Goal: Task Accomplishment & Management: Use online tool/utility

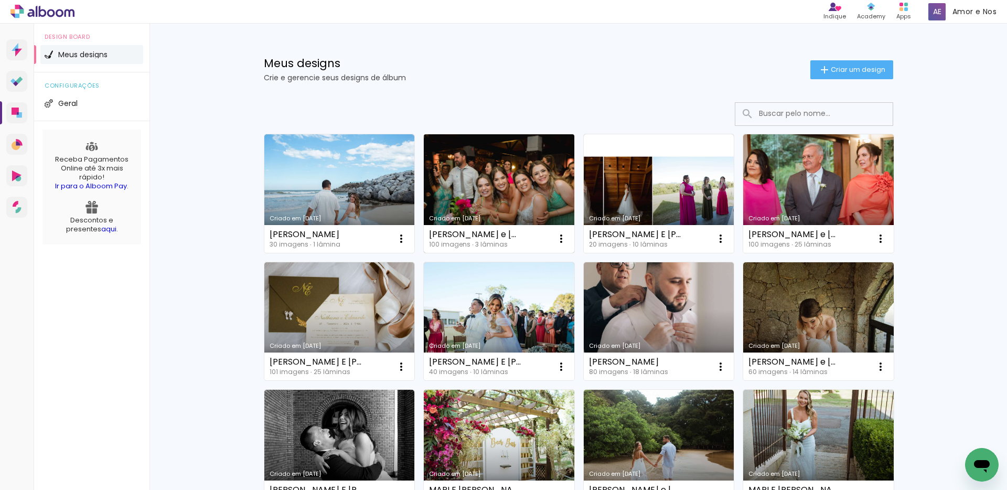
click at [464, 192] on link "Criado em [DATE]" at bounding box center [499, 193] width 151 height 119
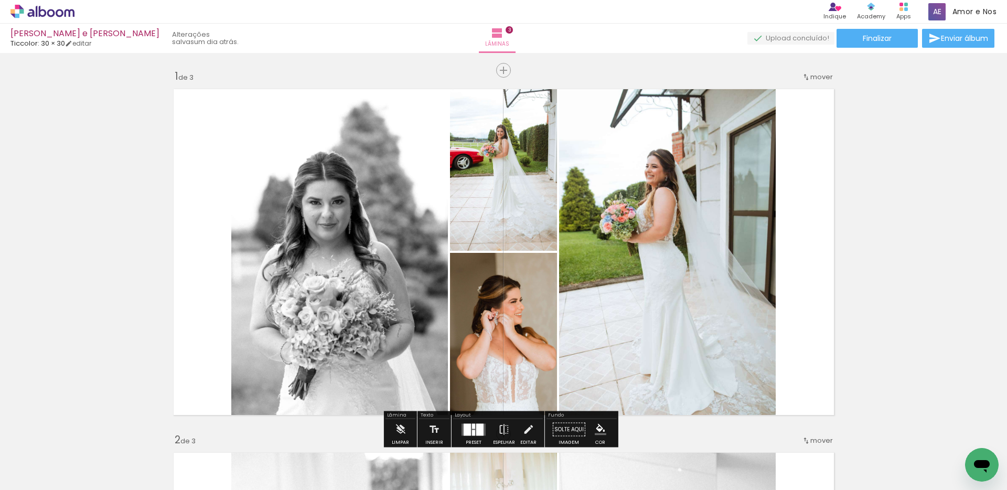
click at [813, 76] on span "mover" at bounding box center [822, 77] width 23 height 10
click at [809, 104] on paper-item "depois da 3" at bounding box center [791, 109] width 80 height 17
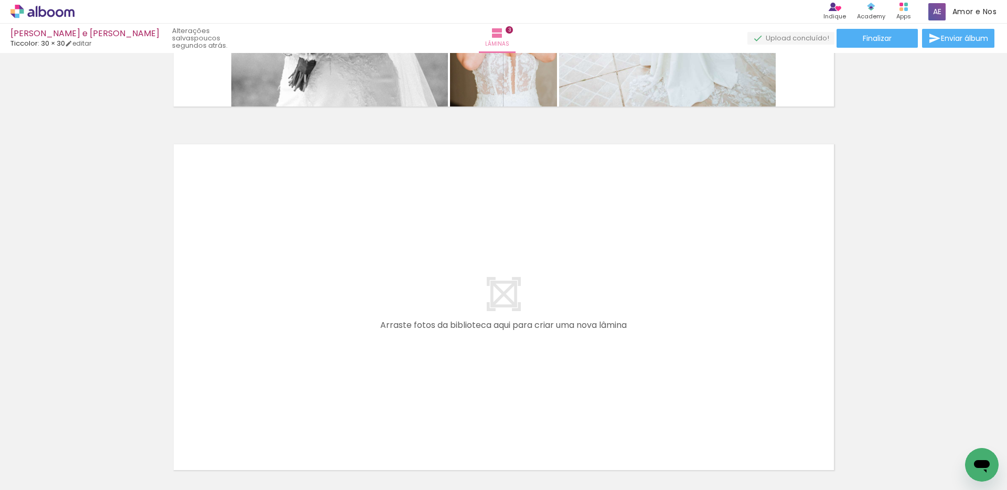
scroll to position [0, 2715]
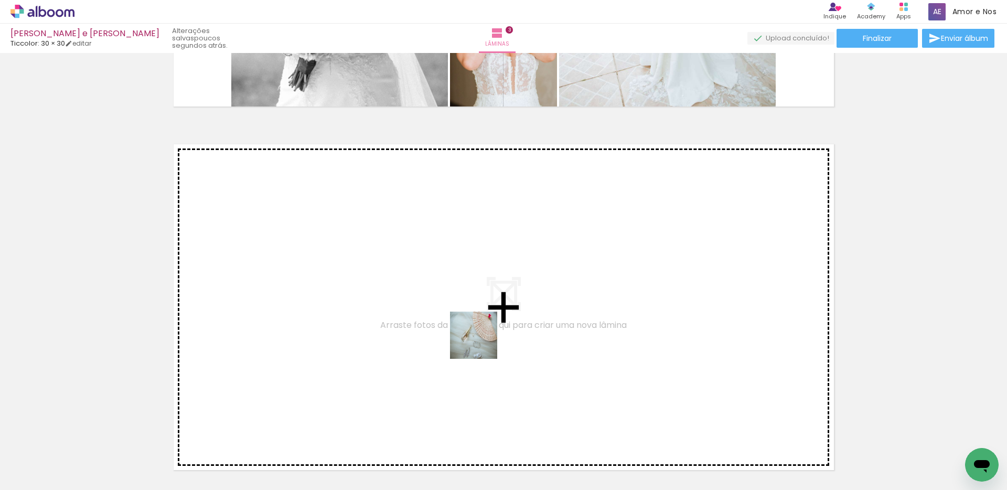
drag, startPoint x: 739, startPoint y: 458, endPoint x: 478, endPoint y: 341, distance: 286.5
click at [478, 341] on quentale-workspace at bounding box center [503, 245] width 1007 height 490
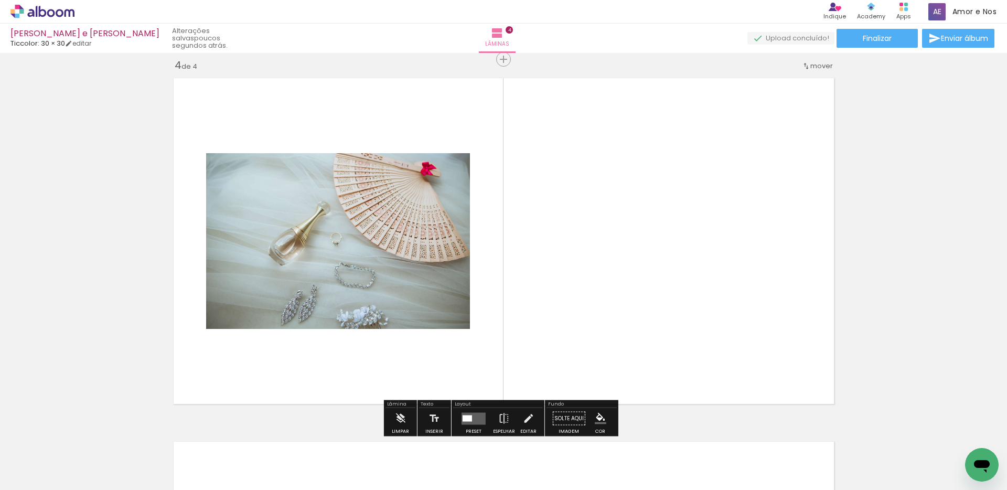
scroll to position [1104, 0]
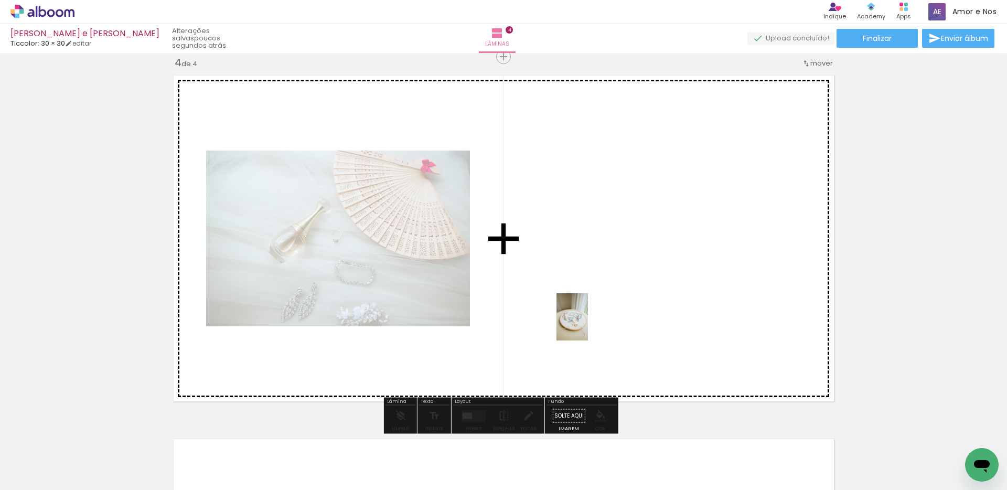
drag, startPoint x: 790, startPoint y: 463, endPoint x: 588, endPoint y: 325, distance: 244.5
click at [588, 325] on quentale-workspace at bounding box center [503, 245] width 1007 height 490
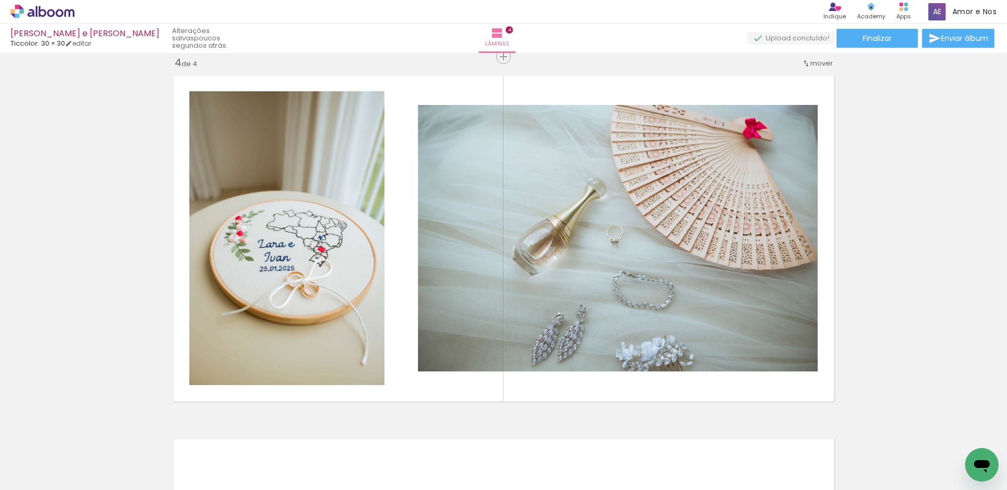
scroll to position [0, 3672]
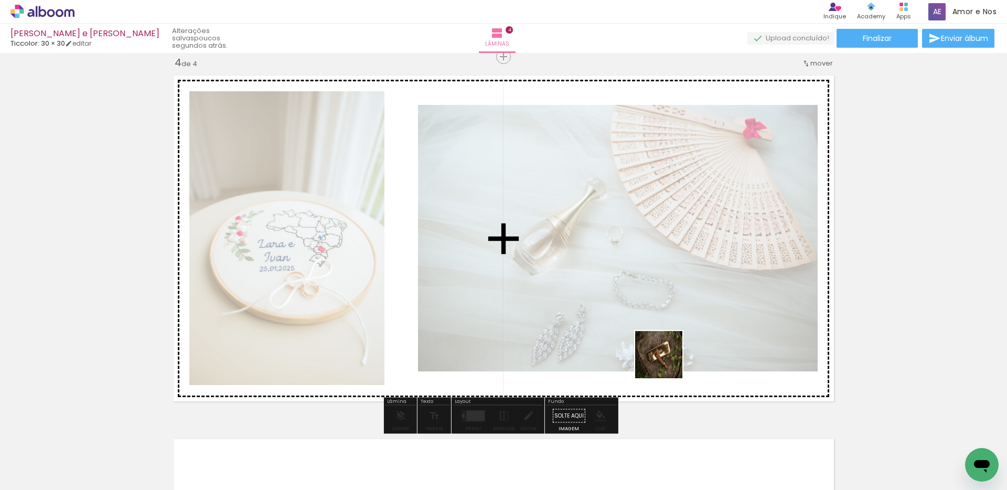
drag, startPoint x: 745, startPoint y: 463, endPoint x: 664, endPoint y: 352, distance: 137.1
click at [664, 352] on quentale-workspace at bounding box center [503, 245] width 1007 height 490
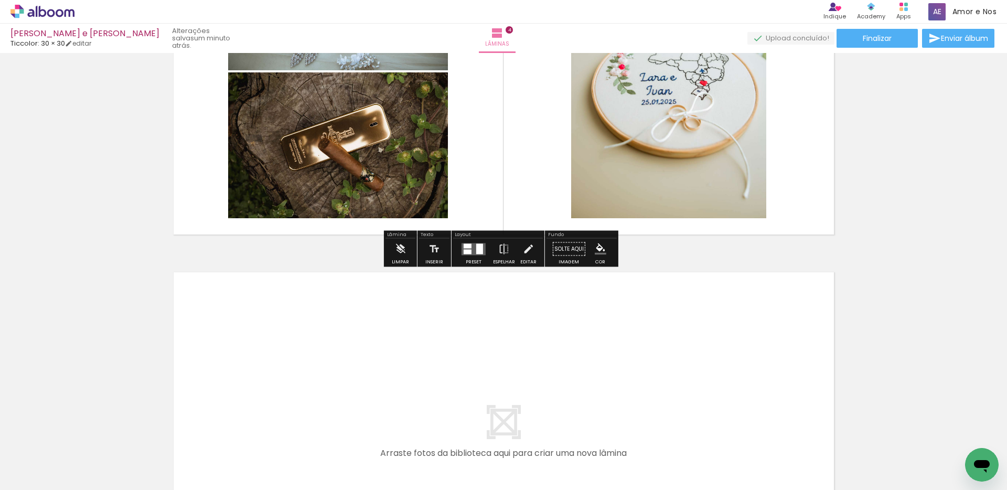
scroll to position [1389, 0]
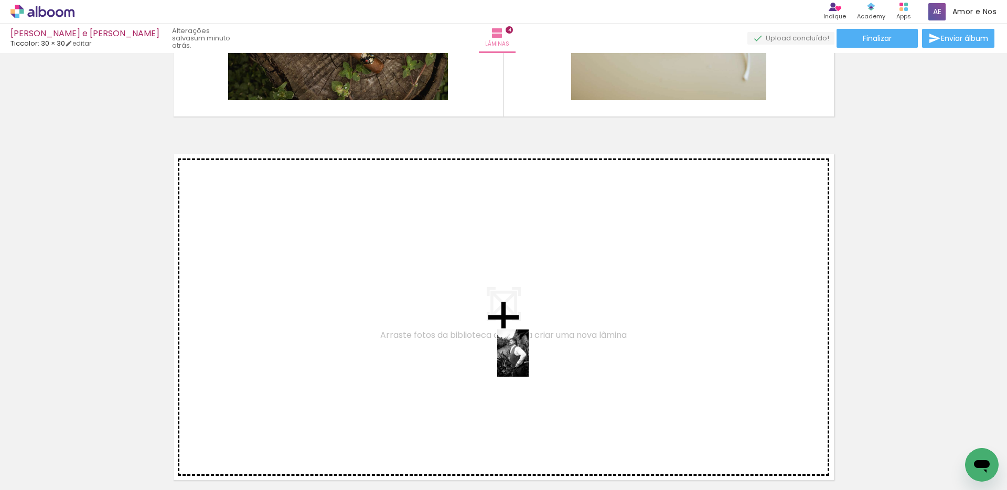
drag, startPoint x: 785, startPoint y: 462, endPoint x: 529, endPoint y: 361, distance: 275.8
click at [529, 361] on quentale-workspace at bounding box center [503, 245] width 1007 height 490
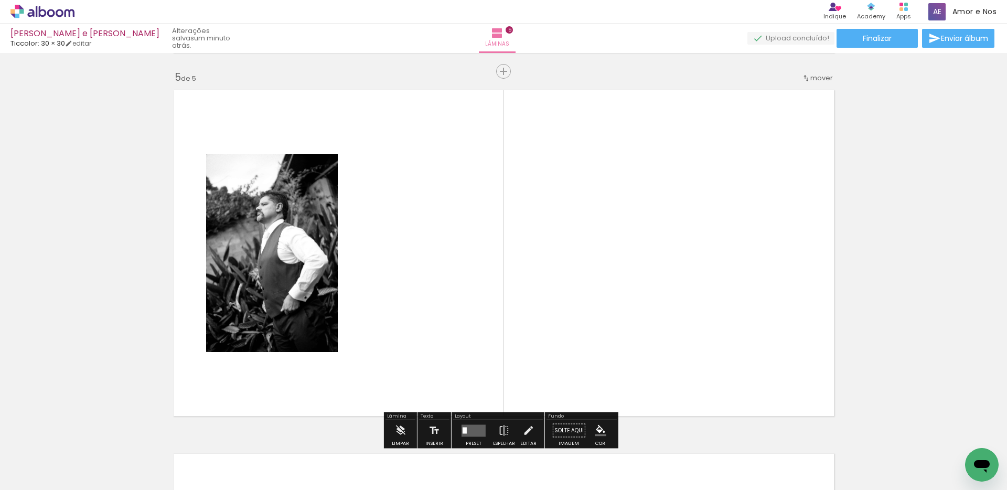
scroll to position [1468, 0]
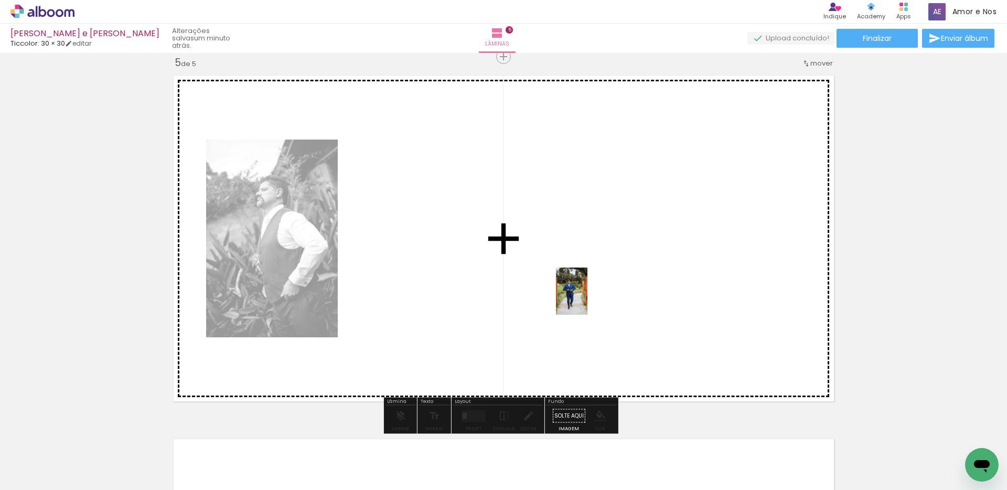
drag, startPoint x: 838, startPoint y: 461, endPoint x: 588, endPoint y: 299, distance: 297.9
click at [588, 299] on quentale-workspace at bounding box center [503, 245] width 1007 height 490
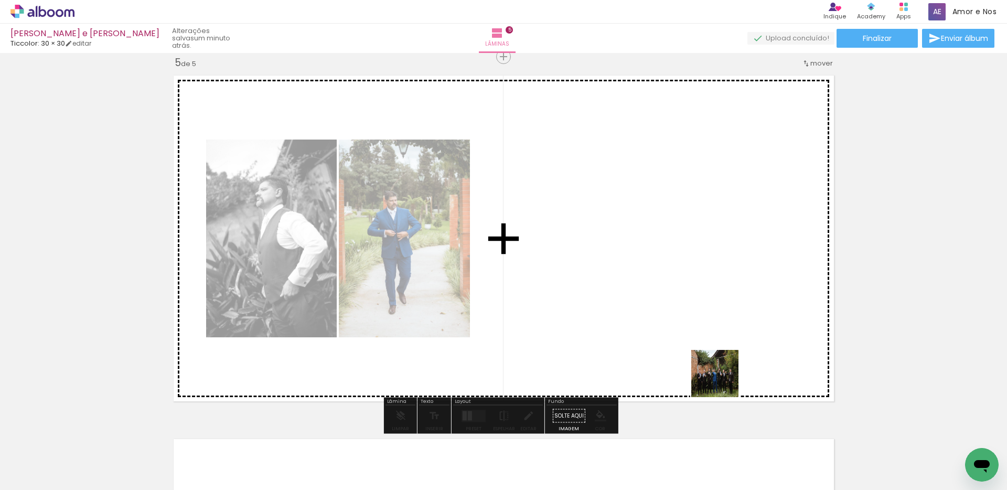
drag, startPoint x: 890, startPoint y: 459, endPoint x: 693, endPoint y: 343, distance: 229.1
click at [693, 343] on quentale-workspace at bounding box center [503, 245] width 1007 height 490
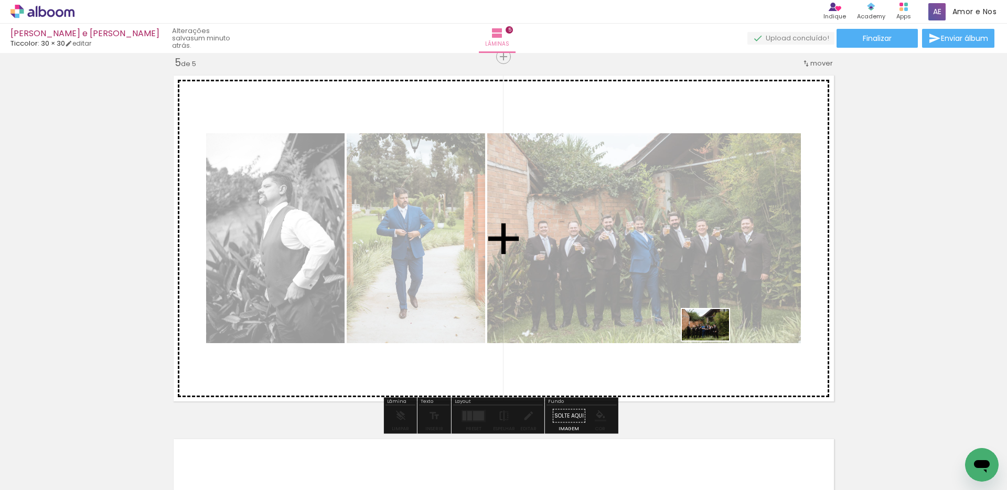
drag, startPoint x: 958, startPoint y: 462, endPoint x: 714, endPoint y: 341, distance: 273.1
click at [714, 341] on quentale-workspace at bounding box center [503, 245] width 1007 height 490
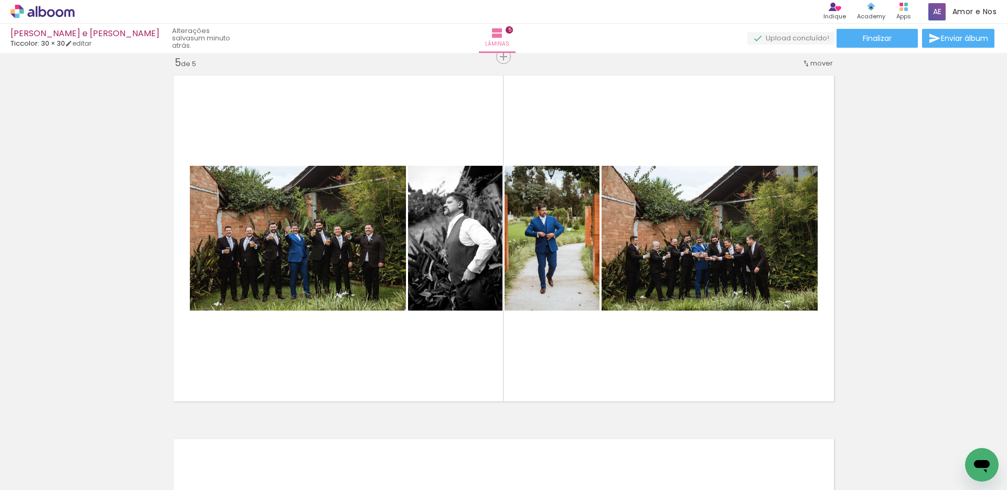
scroll to position [0, 4958]
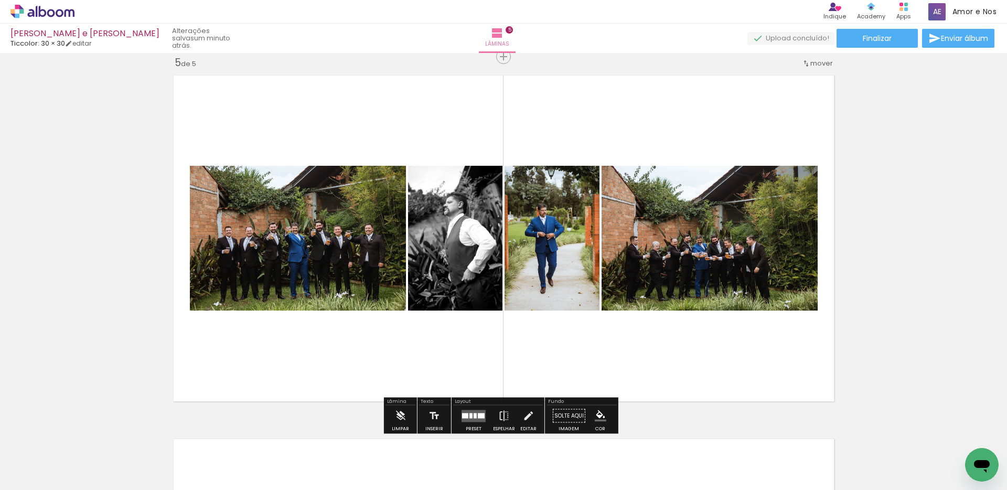
click at [478, 418] on quentale-layouter at bounding box center [474, 416] width 24 height 12
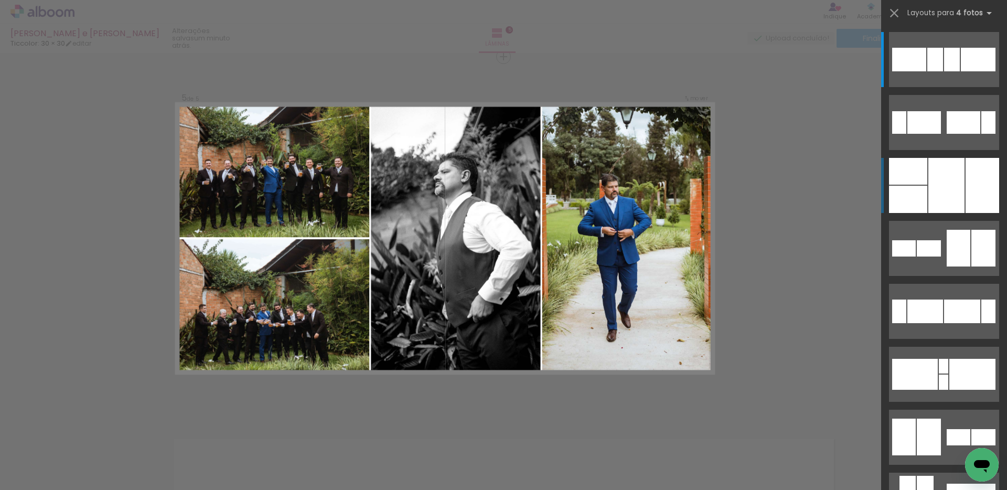
click at [950, 189] on div at bounding box center [947, 185] width 36 height 55
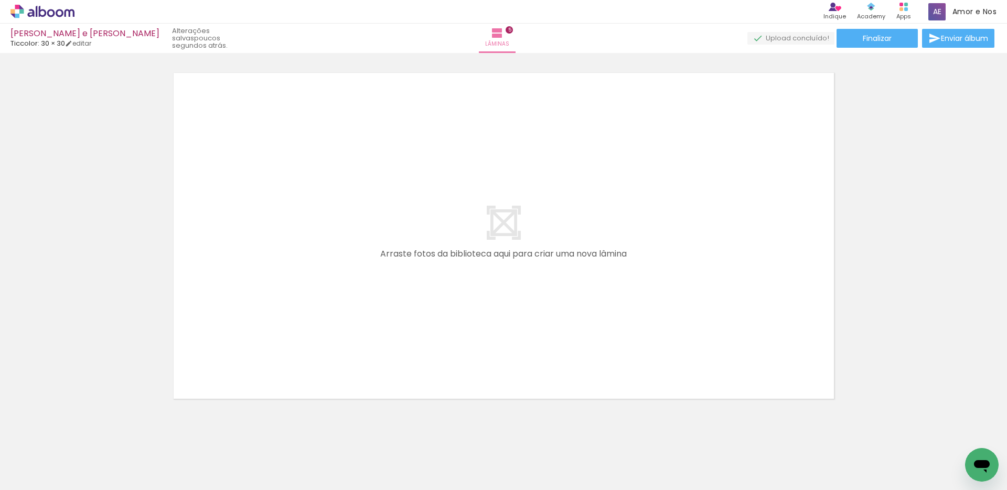
scroll to position [0, 3596]
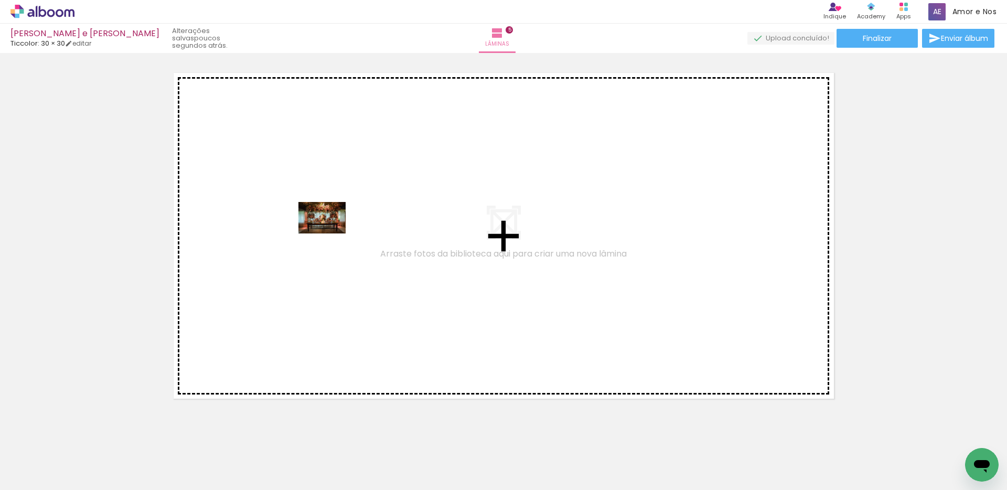
drag, startPoint x: 402, startPoint y: 457, endPoint x: 330, endPoint y: 233, distance: 234.8
click at [330, 233] on quentale-workspace at bounding box center [503, 245] width 1007 height 490
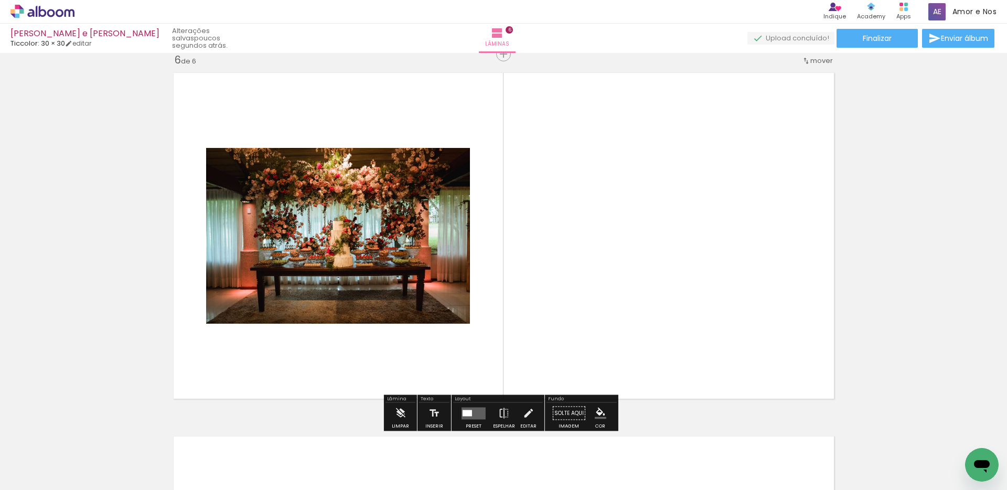
scroll to position [1832, 0]
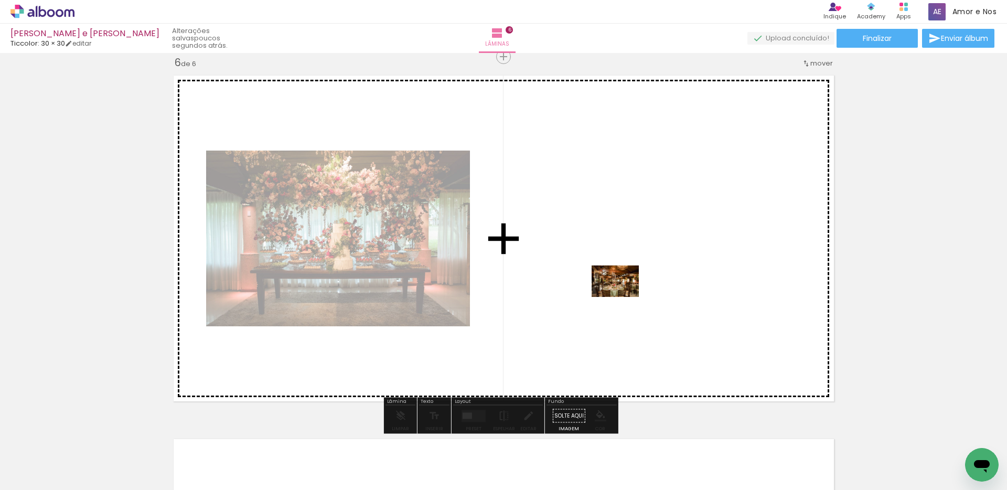
drag, startPoint x: 748, startPoint y: 456, endPoint x: 623, endPoint y: 297, distance: 202.3
click at [623, 297] on quentale-workspace at bounding box center [503, 245] width 1007 height 490
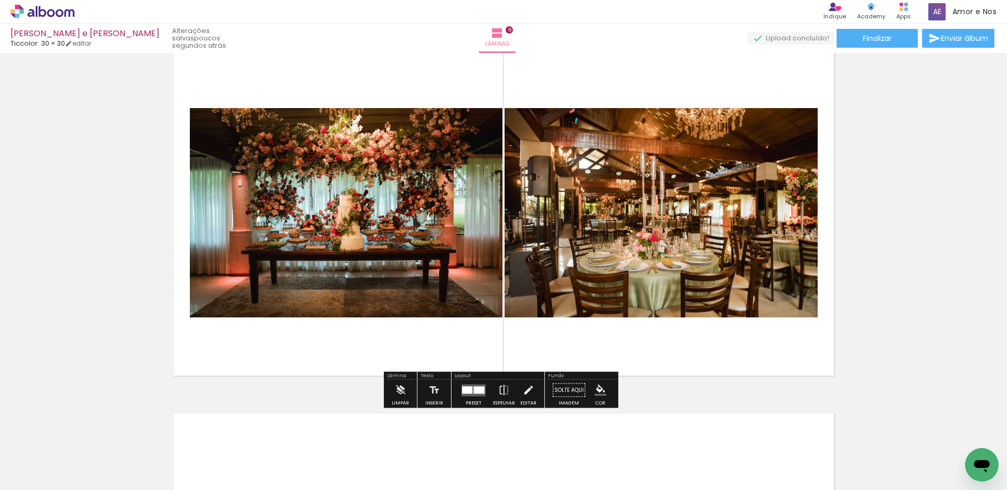
scroll to position [0, 3950]
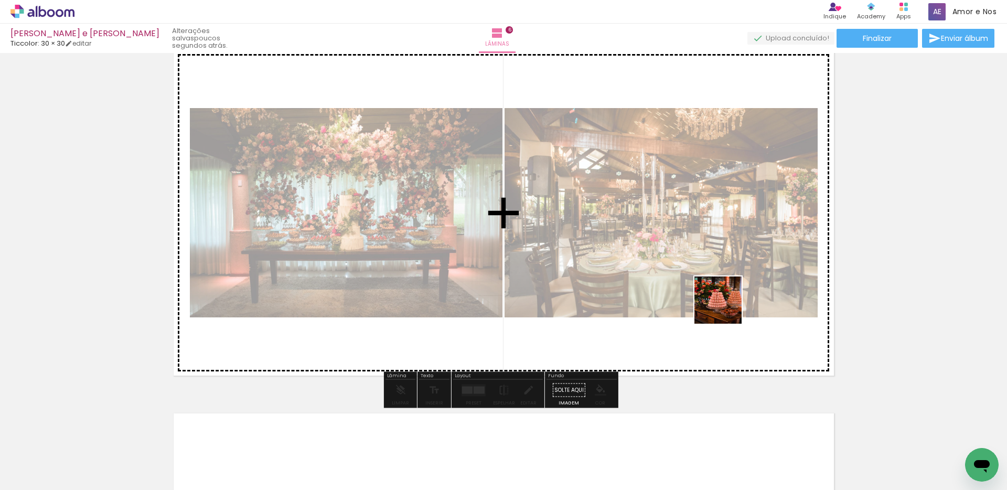
drag, startPoint x: 748, startPoint y: 461, endPoint x: 723, endPoint y: 292, distance: 171.3
click at [723, 292] on quentale-workspace at bounding box center [503, 245] width 1007 height 490
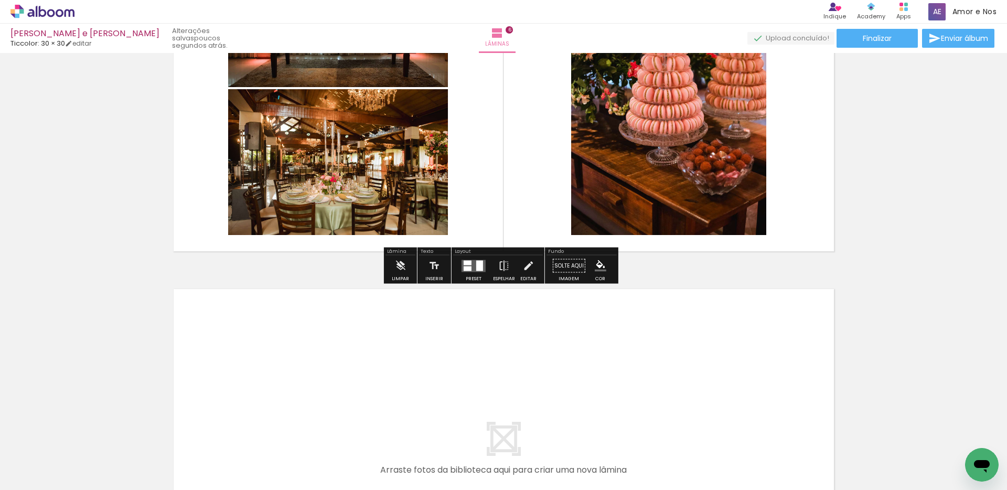
scroll to position [2215, 0]
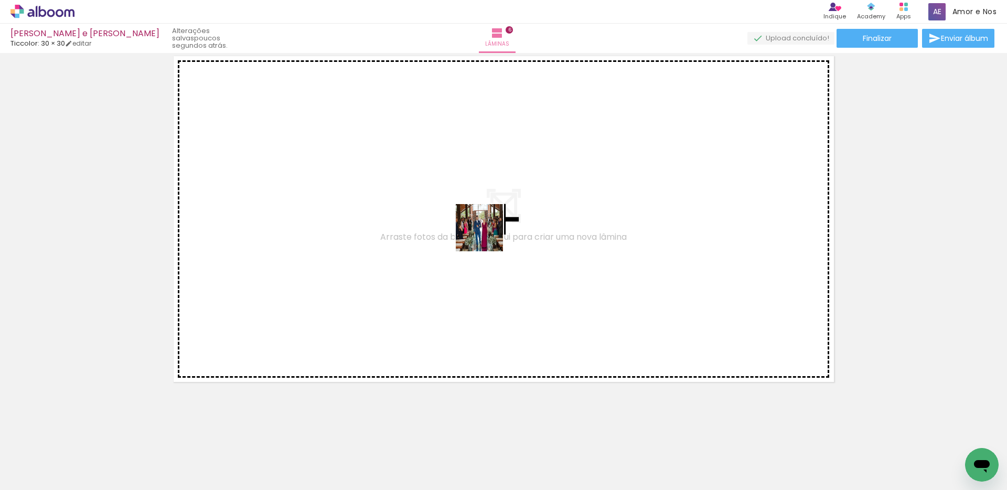
drag, startPoint x: 677, startPoint y: 451, endPoint x: 487, endPoint y: 235, distance: 288.1
click at [487, 235] on quentale-workspace at bounding box center [503, 245] width 1007 height 490
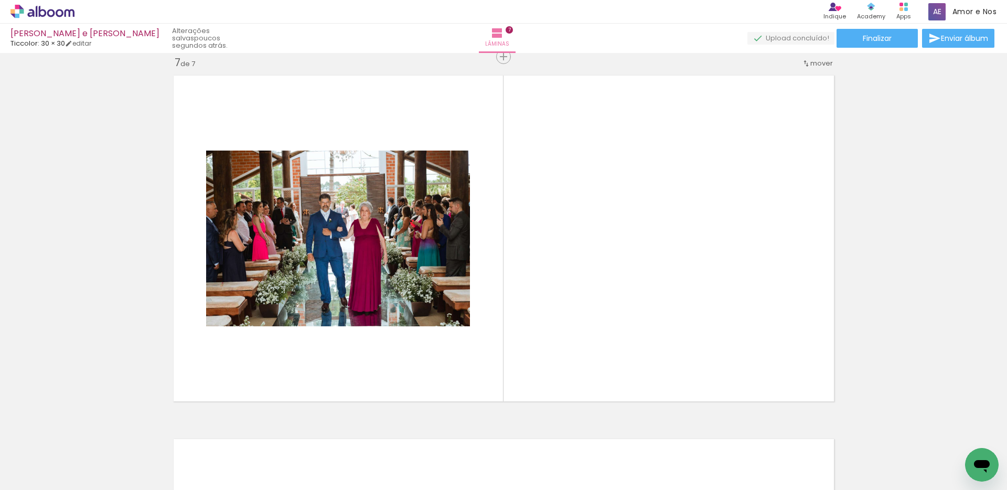
scroll to position [0, 4402]
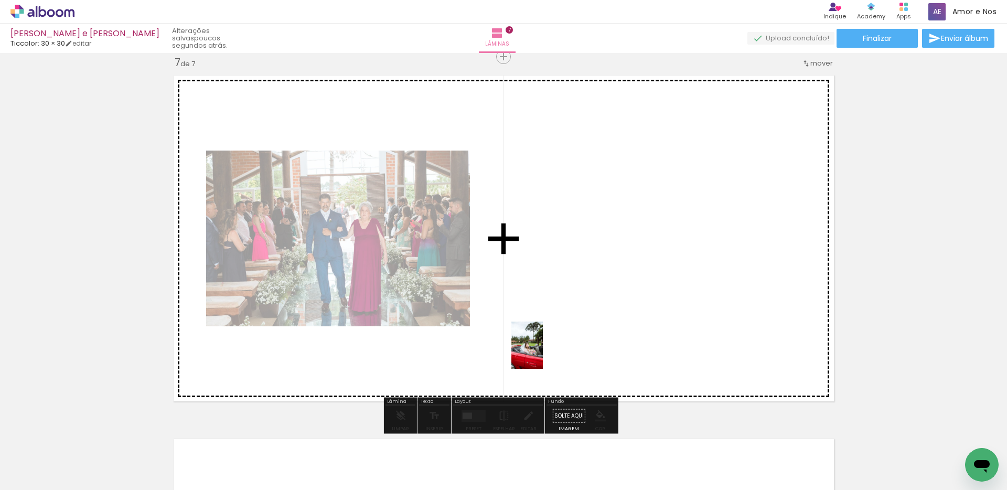
drag, startPoint x: 470, startPoint y: 463, endPoint x: 543, endPoint y: 353, distance: 131.7
click at [543, 353] on quentale-workspace at bounding box center [503, 245] width 1007 height 490
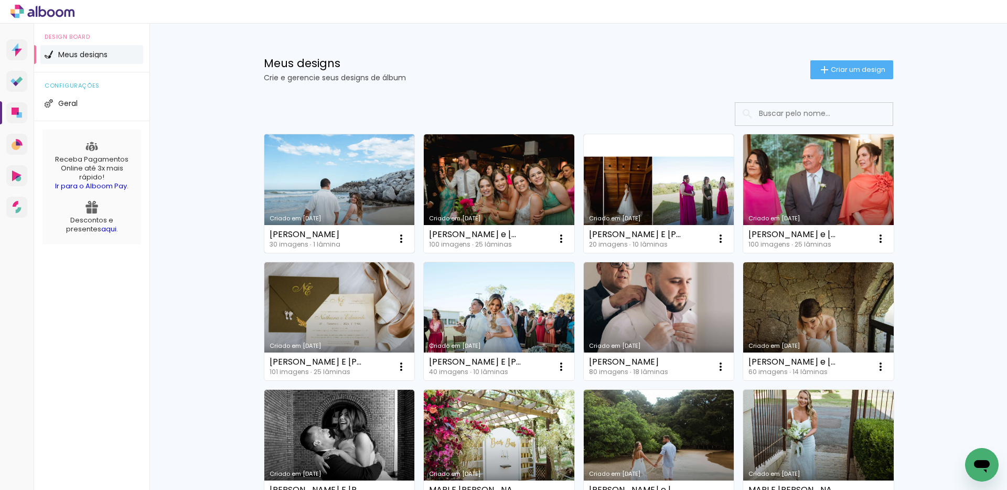
click at [335, 193] on link "Criado em [DATE]" at bounding box center [339, 193] width 151 height 119
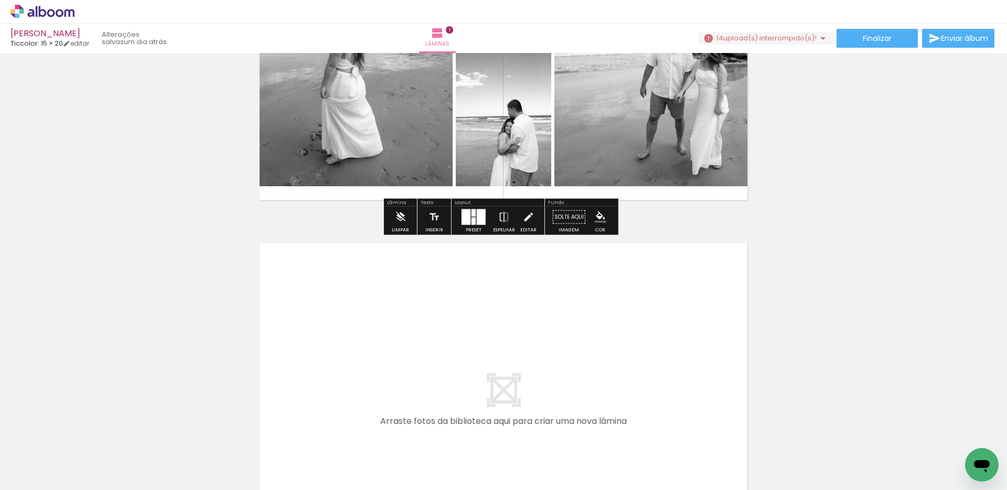
scroll to position [237, 0]
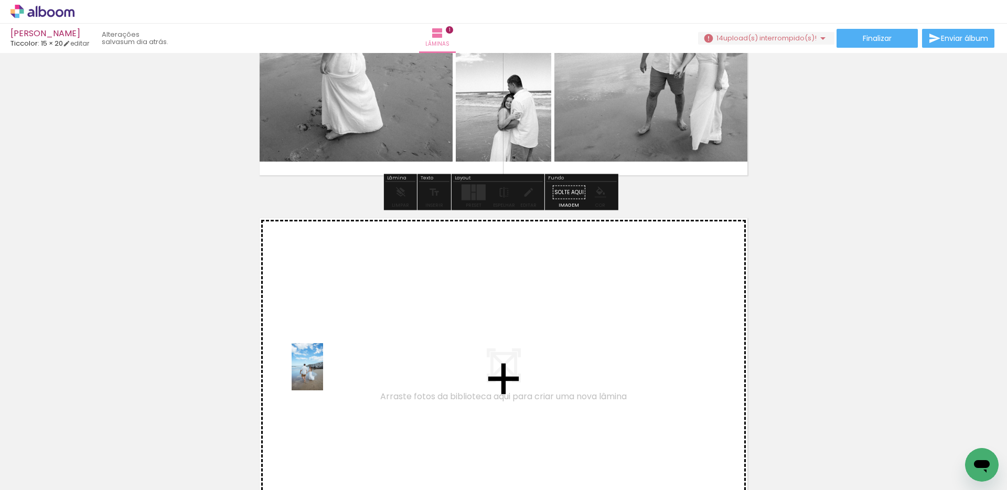
drag, startPoint x: 110, startPoint y: 459, endPoint x: 323, endPoint y: 375, distance: 229.0
click at [323, 375] on quentale-workspace at bounding box center [503, 245] width 1007 height 490
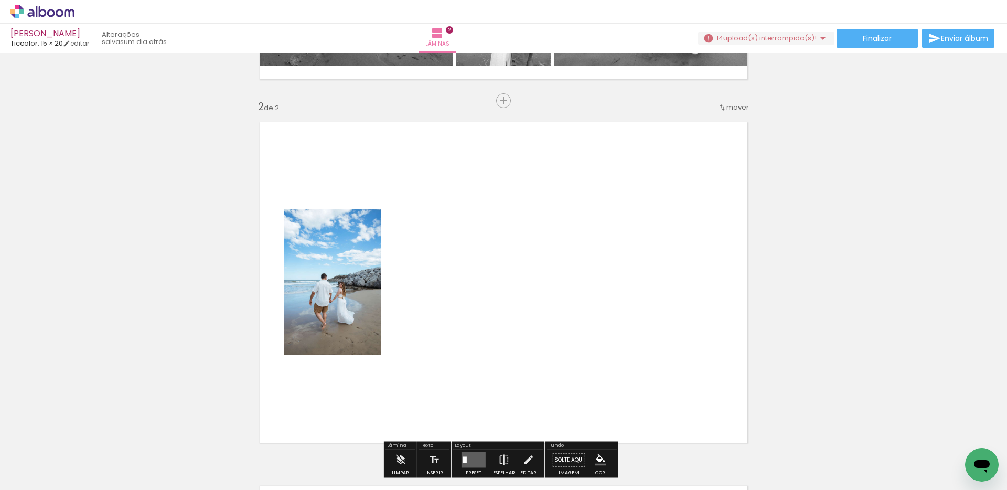
scroll to position [377, 0]
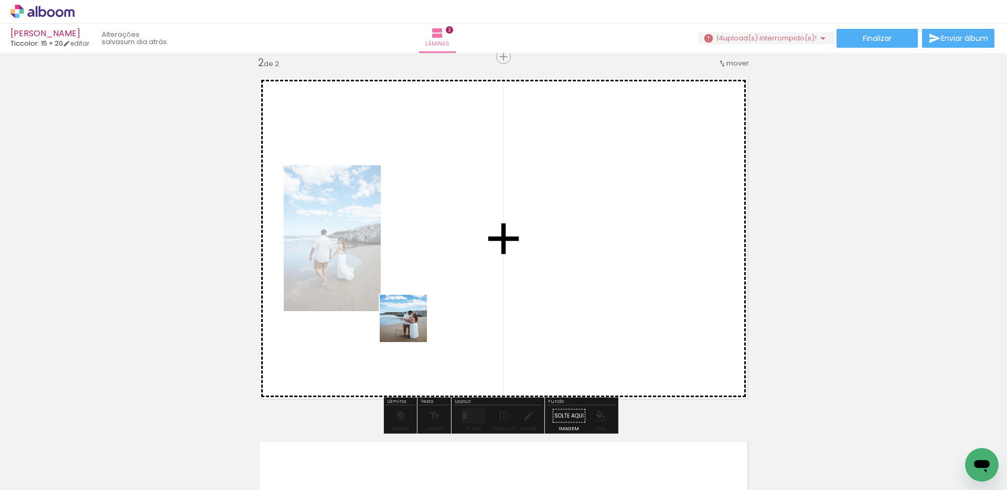
drag, startPoint x: 277, startPoint y: 465, endPoint x: 418, endPoint y: 315, distance: 206.4
click at [418, 315] on quentale-workspace at bounding box center [503, 245] width 1007 height 490
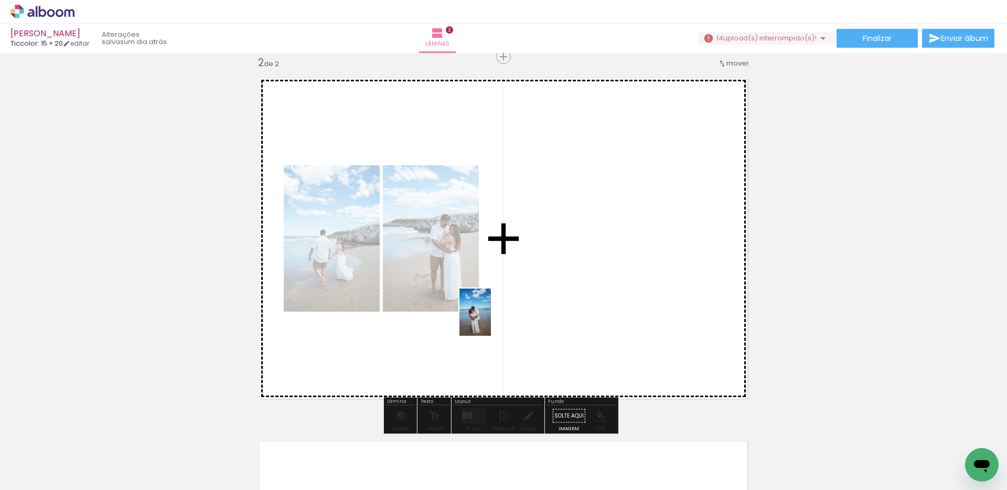
drag, startPoint x: 406, startPoint y: 464, endPoint x: 492, endPoint y: 320, distance: 168.0
click at [492, 320] on quentale-workspace at bounding box center [503, 245] width 1007 height 490
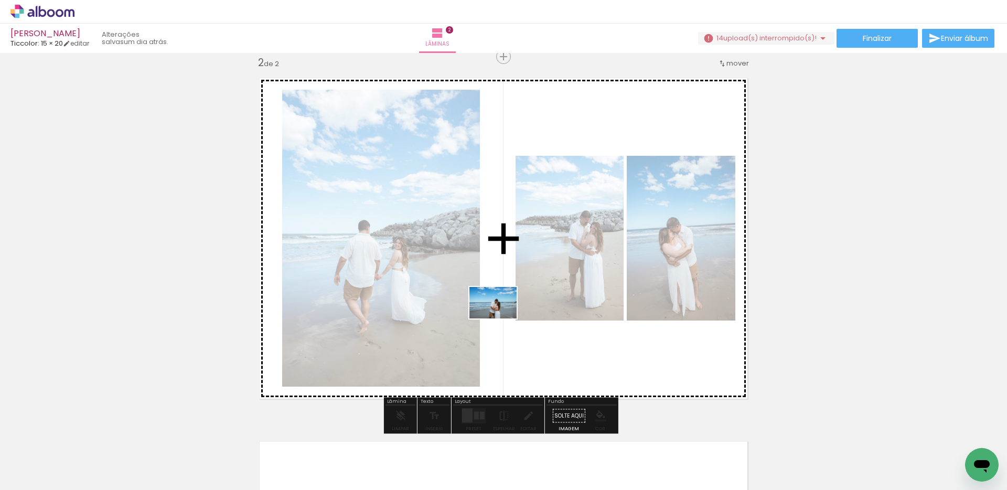
drag, startPoint x: 344, startPoint y: 458, endPoint x: 501, endPoint y: 318, distance: 210.0
click at [501, 318] on quentale-workspace at bounding box center [503, 245] width 1007 height 490
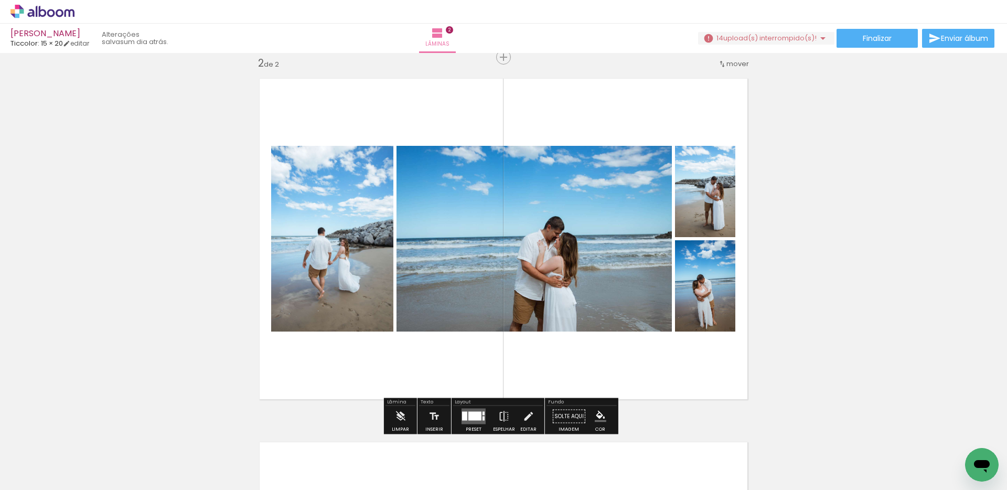
scroll to position [406, 0]
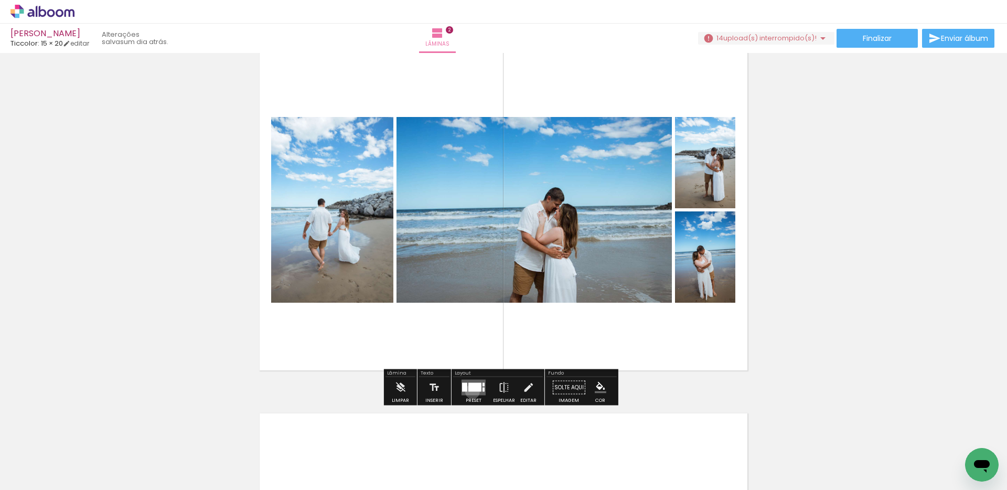
click at [470, 391] on quentale-layouter at bounding box center [474, 388] width 24 height 16
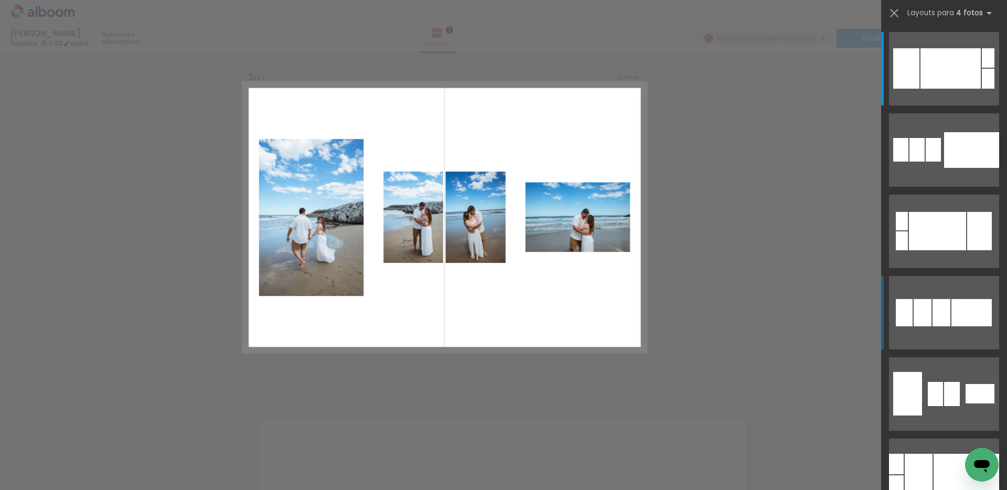
scroll to position [377, 0]
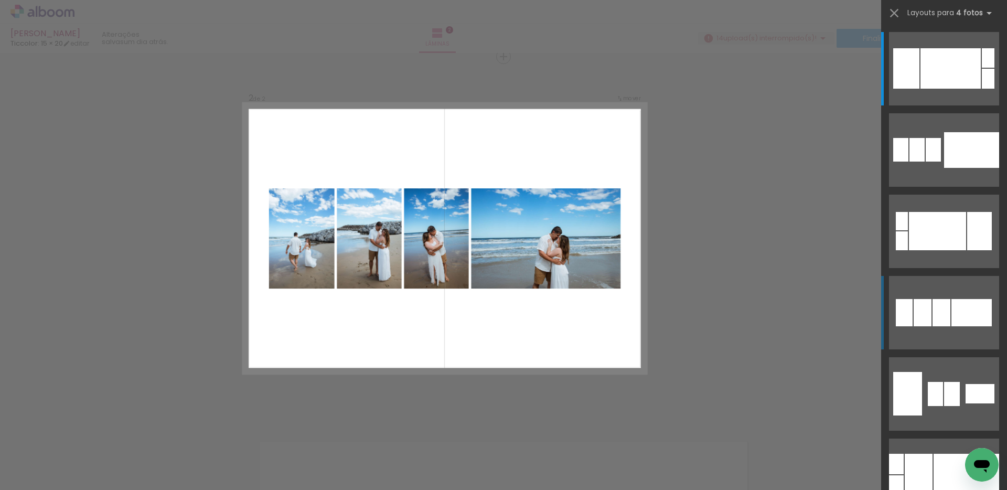
click at [970, 309] on div at bounding box center [972, 312] width 40 height 27
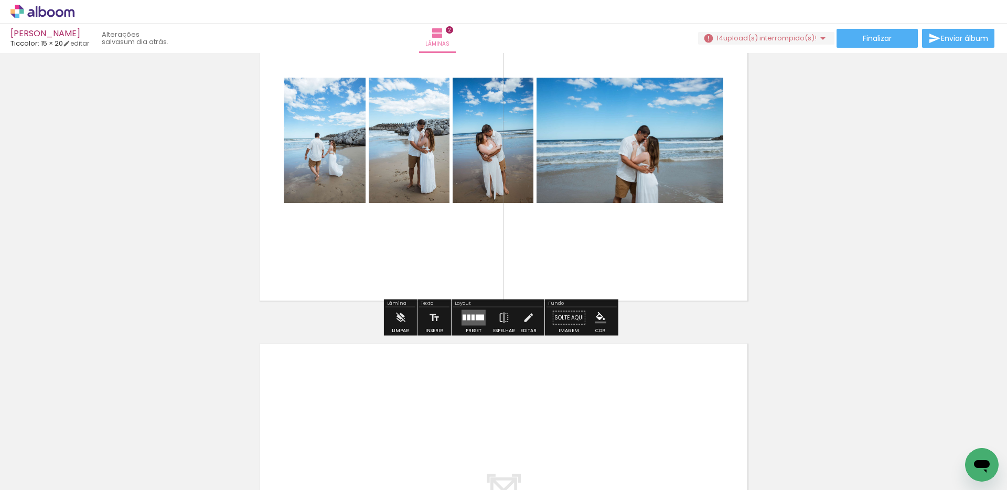
scroll to position [290, 0]
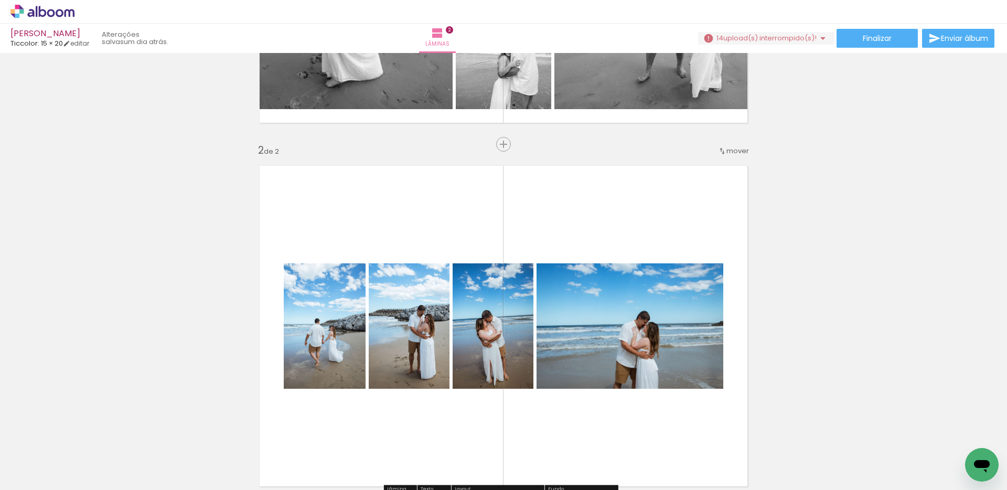
click at [722, 151] on iron-icon at bounding box center [722, 151] width 8 height 8
click at [711, 146] on paper-item "antes da 1" at bounding box center [707, 149] width 80 height 17
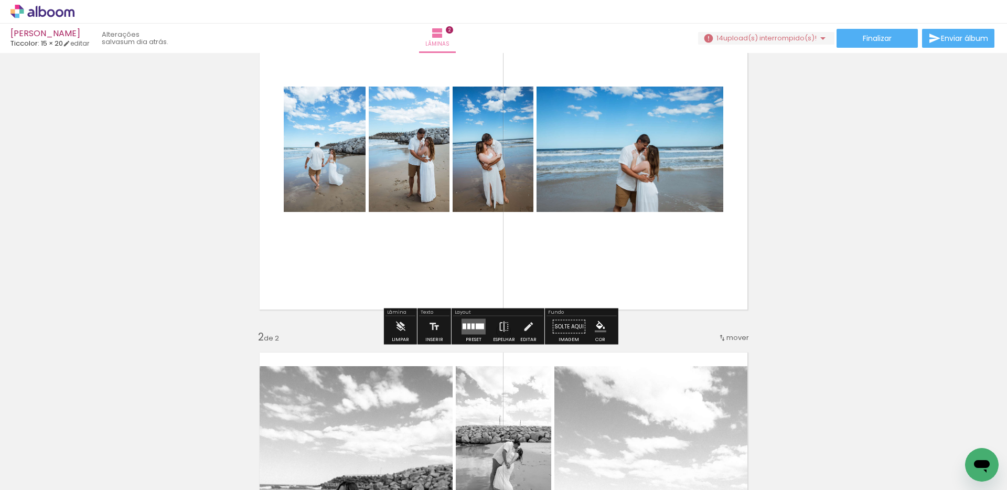
scroll to position [14, 0]
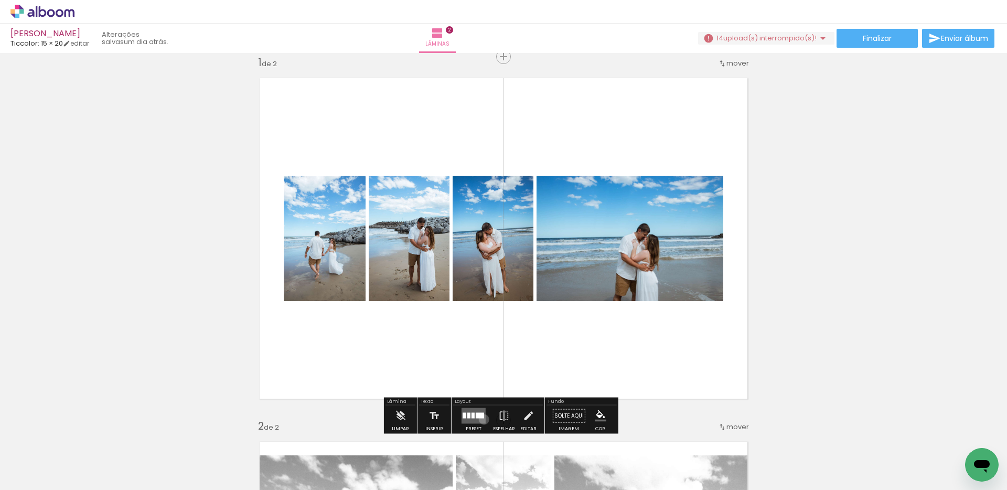
click at [482, 419] on quentale-layouter at bounding box center [474, 416] width 24 height 16
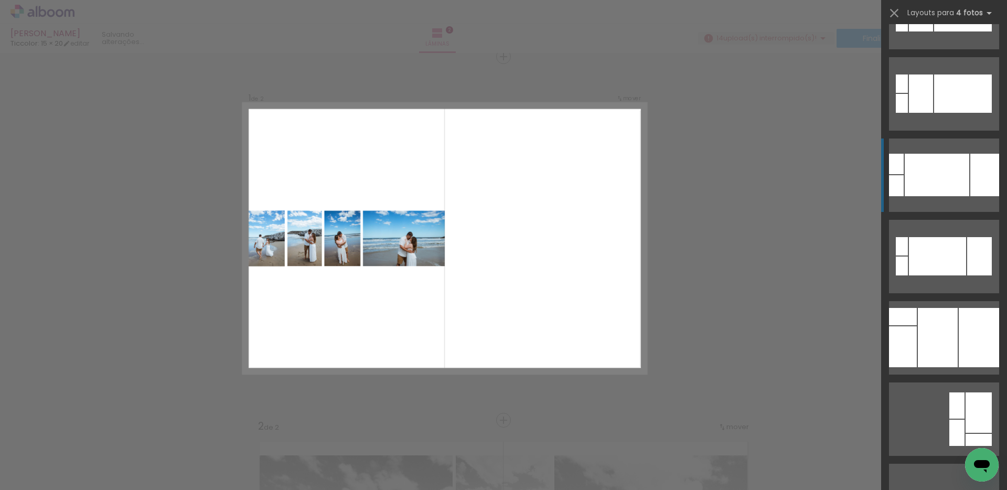
scroll to position [938, 0]
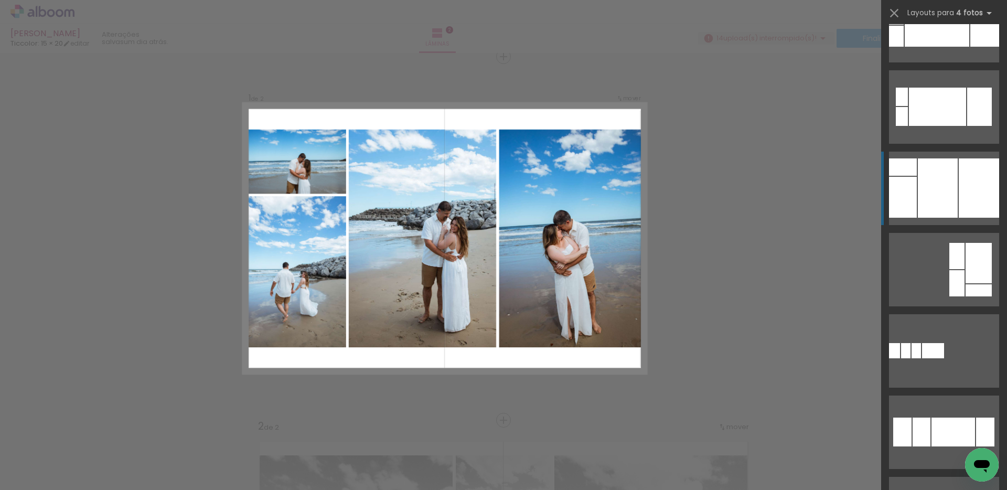
click at [944, 171] on div at bounding box center [938, 187] width 40 height 59
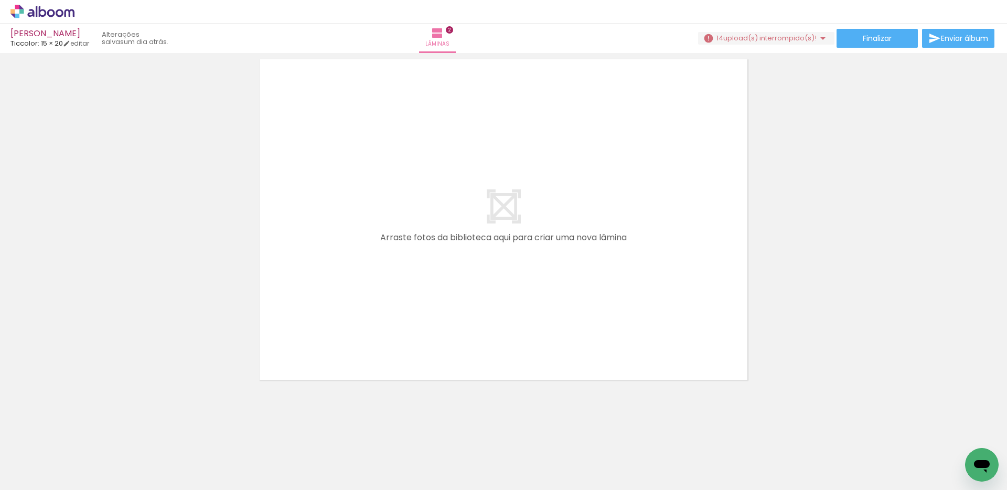
scroll to position [760, 0]
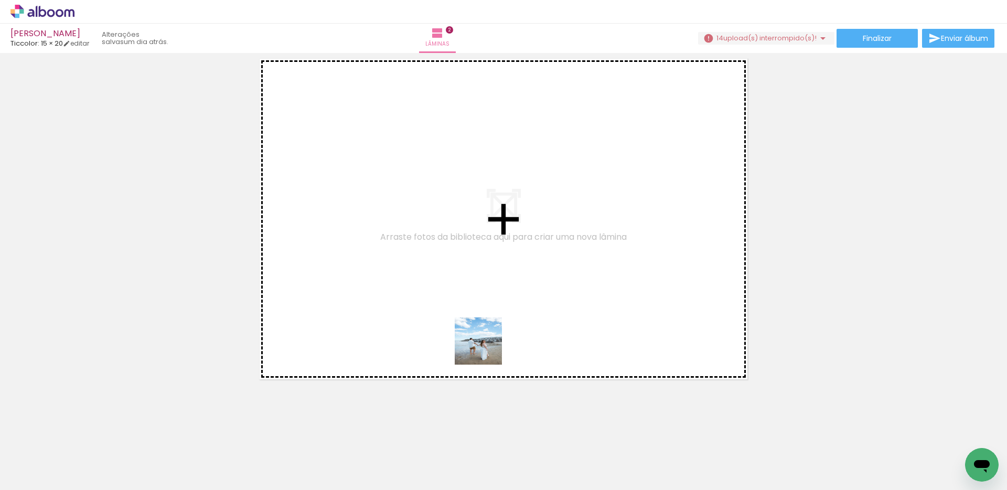
drag, startPoint x: 530, startPoint y: 459, endPoint x: 486, endPoint y: 349, distance: 118.7
click at [486, 349] on quentale-workspace at bounding box center [503, 245] width 1007 height 490
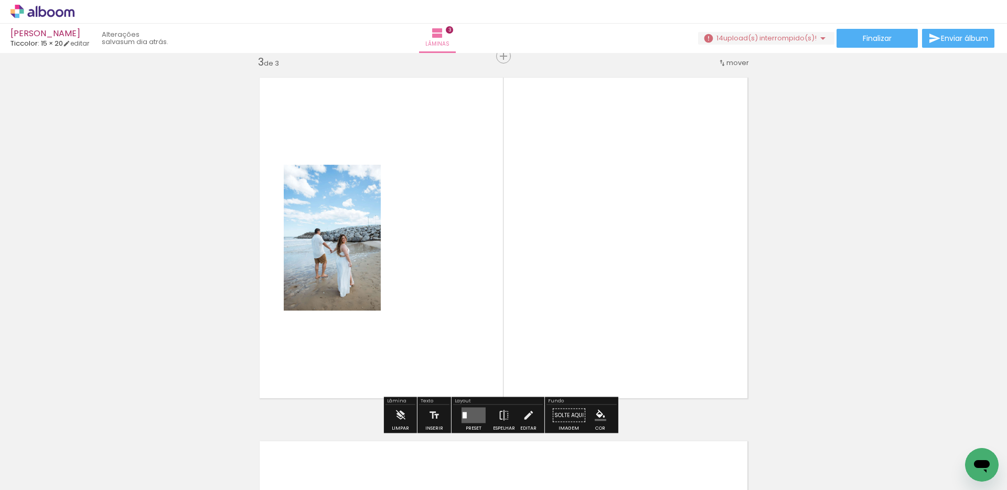
scroll to position [741, 0]
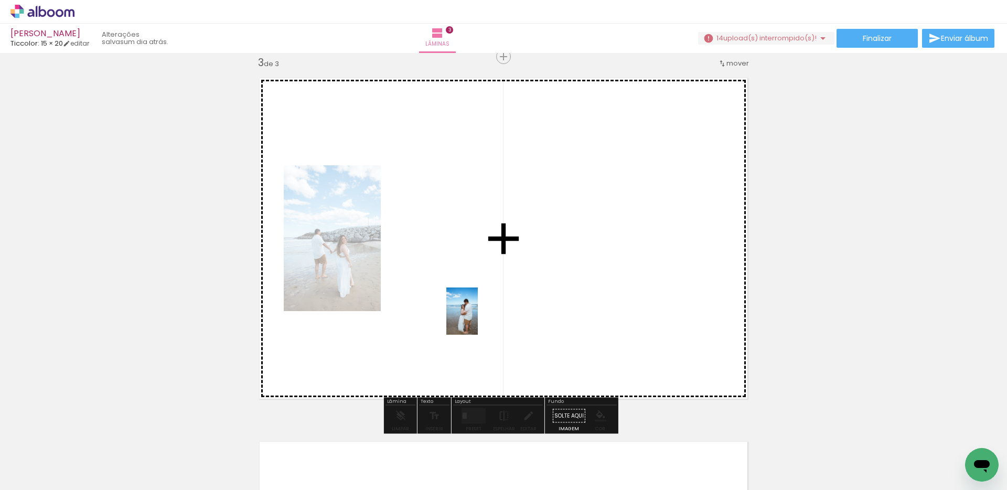
drag, startPoint x: 572, startPoint y: 464, endPoint x: 478, endPoint y: 319, distance: 173.0
click at [478, 319] on quentale-workspace at bounding box center [503, 245] width 1007 height 490
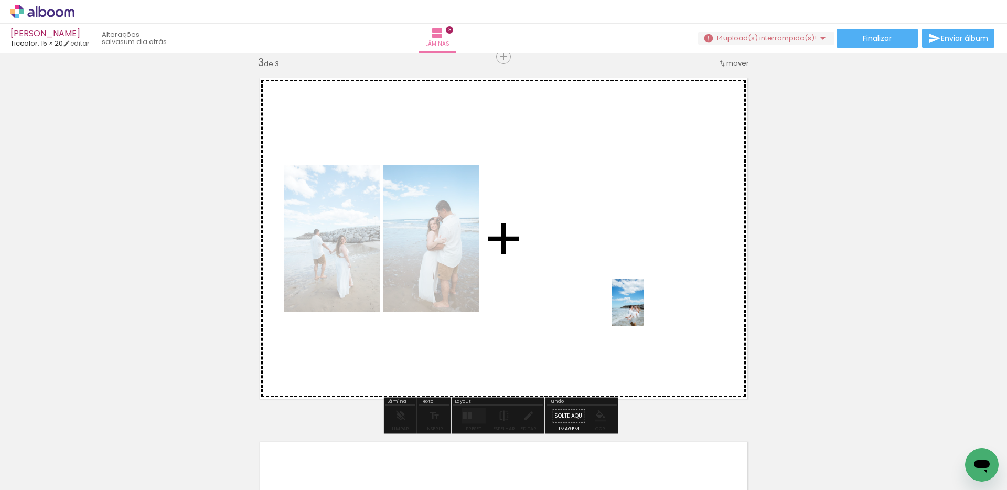
drag, startPoint x: 694, startPoint y: 455, endPoint x: 644, endPoint y: 310, distance: 153.7
click at [644, 310] on quentale-workspace at bounding box center [503, 245] width 1007 height 490
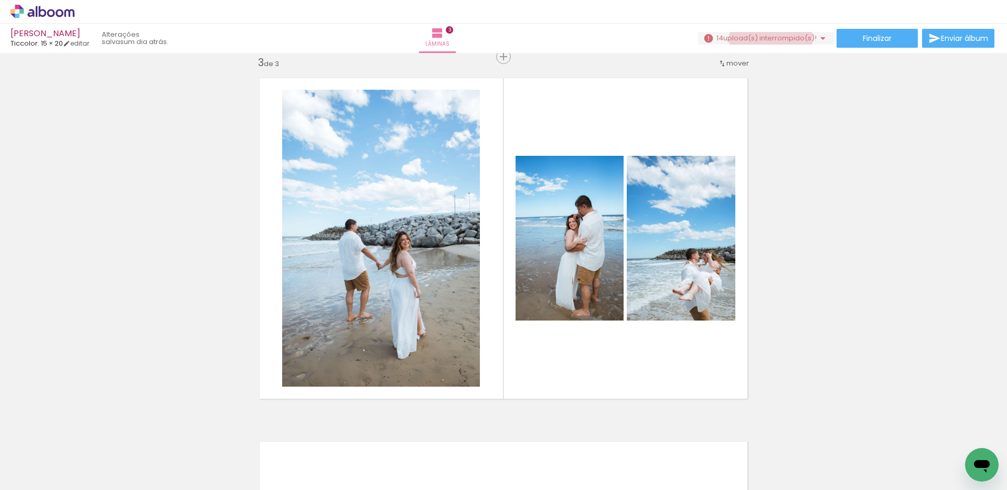
click at [767, 38] on span "upload(s) interrompido(s)!" at bounding box center [770, 38] width 93 height 10
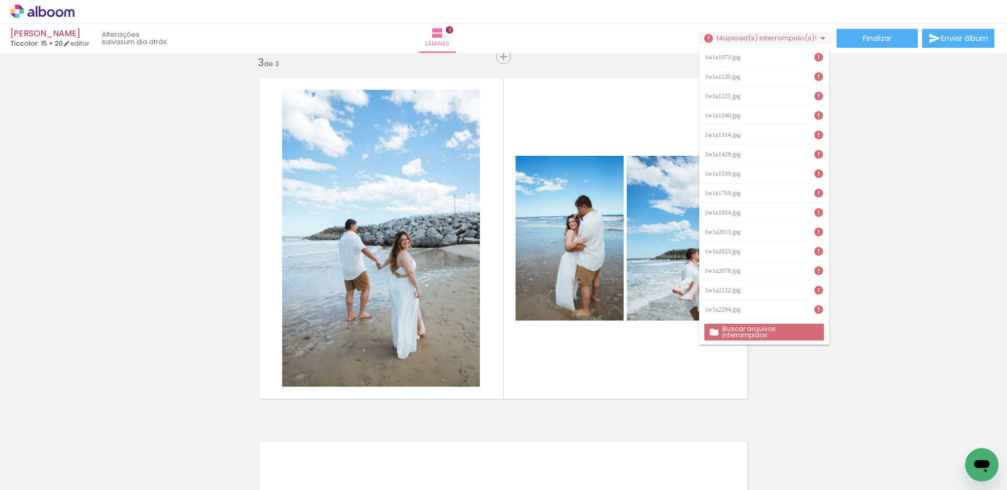
click at [774, 335] on paper-button "Buscar arquivos interrompidos" at bounding box center [764, 332] width 119 height 17
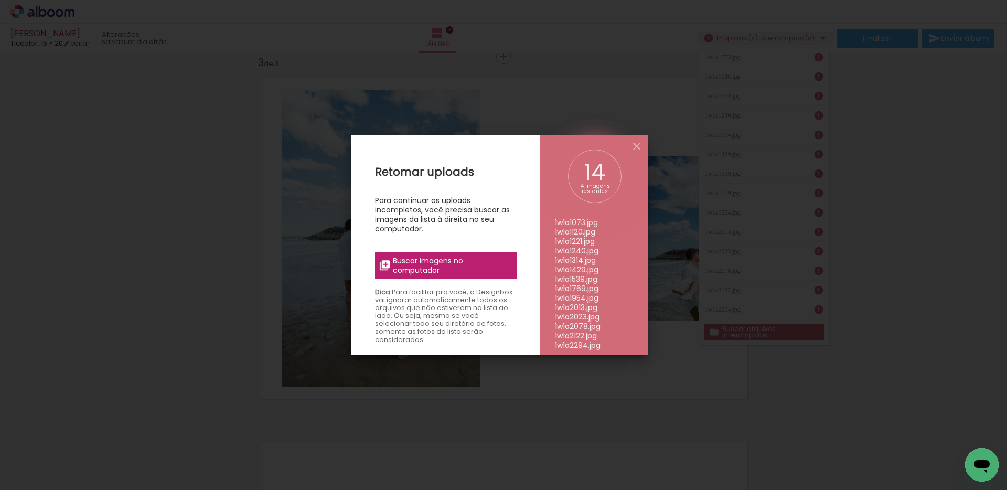
click at [437, 269] on span "Buscar imagens no computador" at bounding box center [451, 265] width 117 height 19
click at [0, 0] on input "file" at bounding box center [0, 0] width 0 height 0
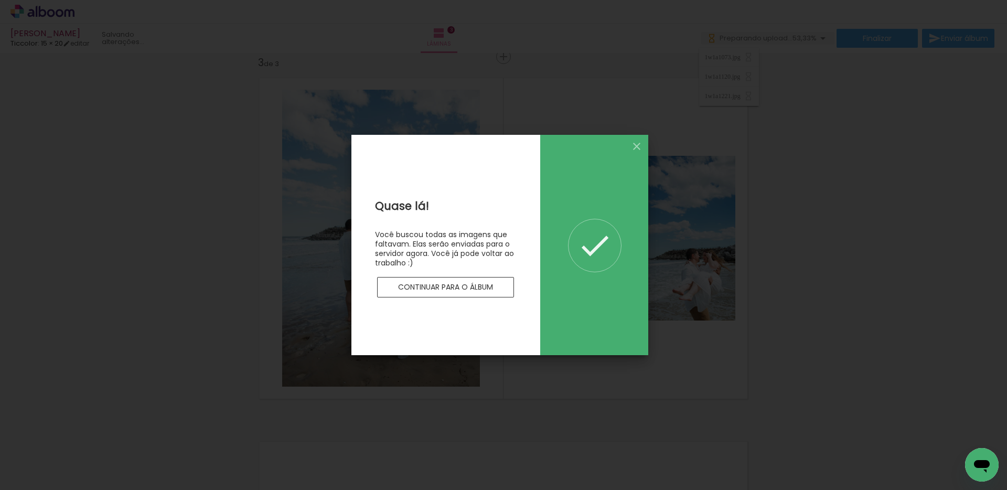
click at [0, 0] on slot "Continuar para o álbum" at bounding box center [0, 0] width 0 height 0
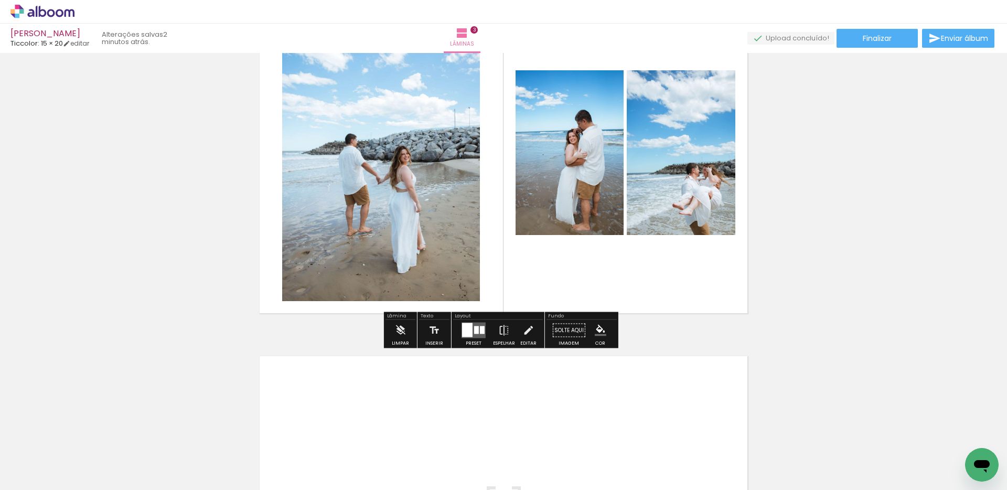
scroll to position [844, 0]
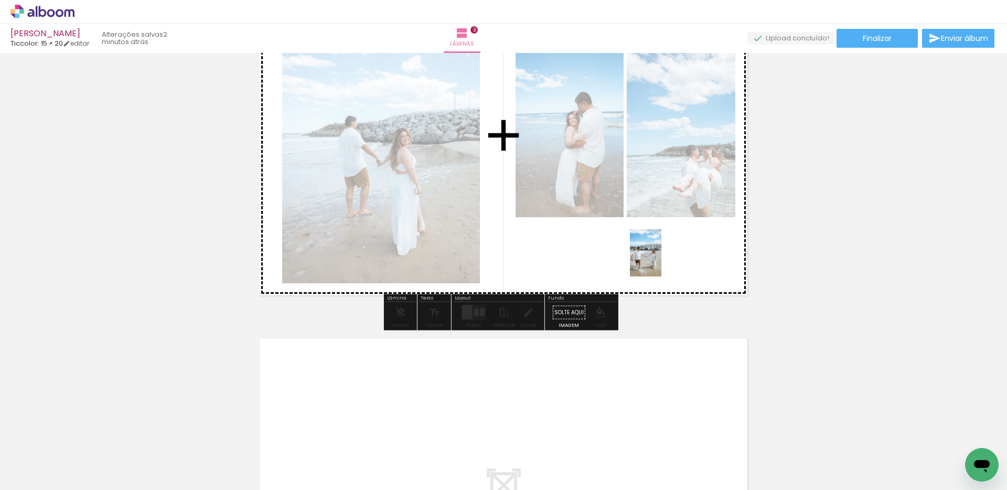
drag, startPoint x: 752, startPoint y: 444, endPoint x: 662, endPoint y: 261, distance: 204.9
click at [662, 261] on quentale-workspace at bounding box center [503, 245] width 1007 height 490
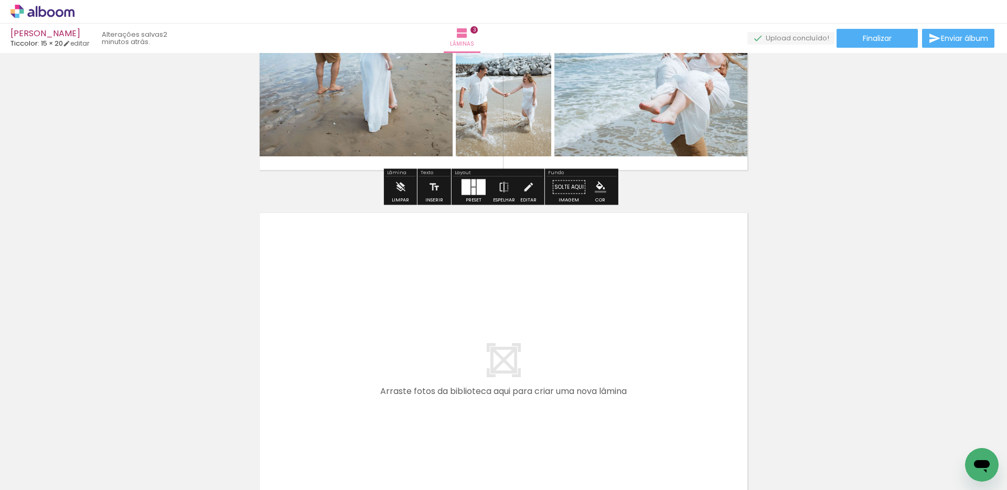
scroll to position [989, 0]
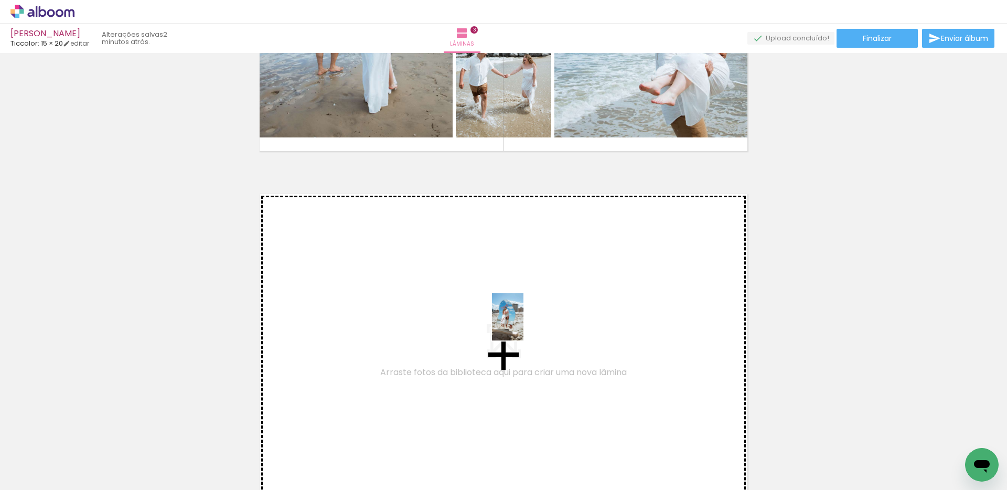
drag, startPoint x: 822, startPoint y: 456, endPoint x: 524, endPoint y: 325, distance: 325.8
click at [524, 325] on quentale-workspace at bounding box center [503, 245] width 1007 height 490
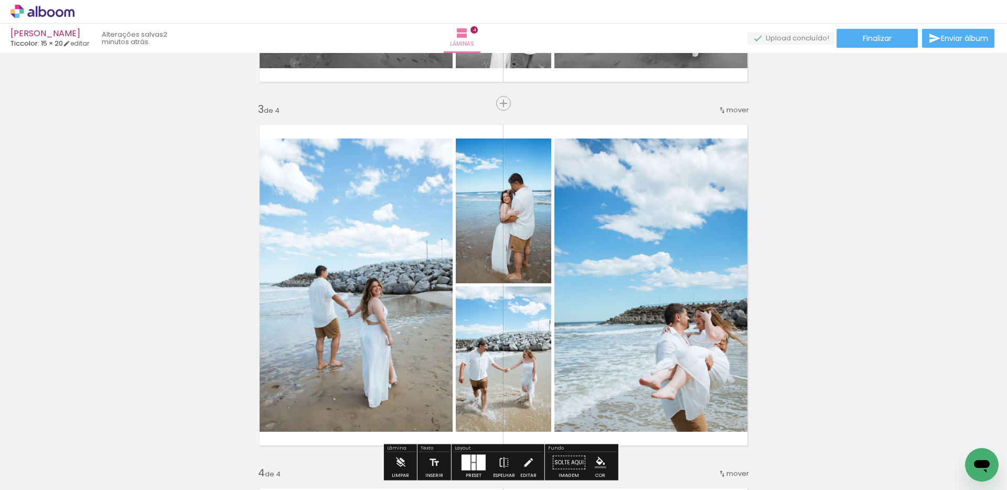
scroll to position [805, 0]
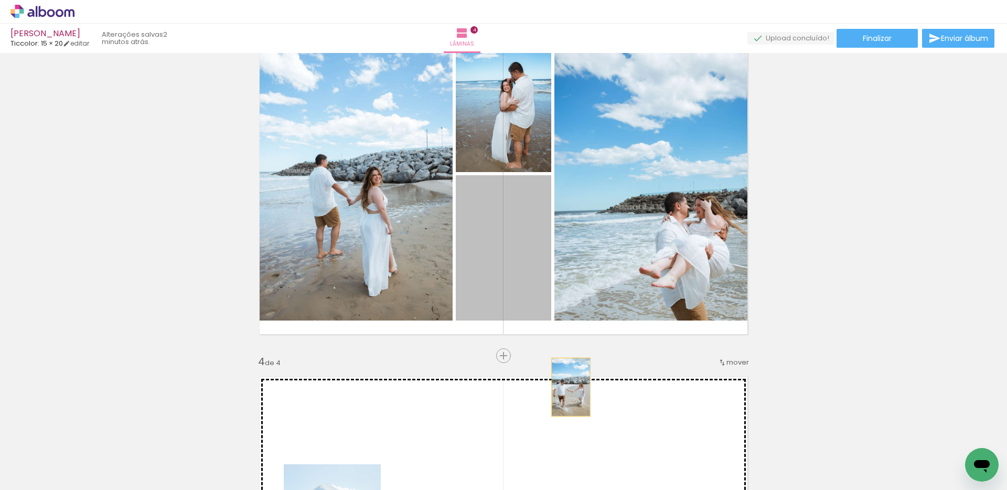
drag, startPoint x: 526, startPoint y: 252, endPoint x: 567, endPoint y: 386, distance: 140.6
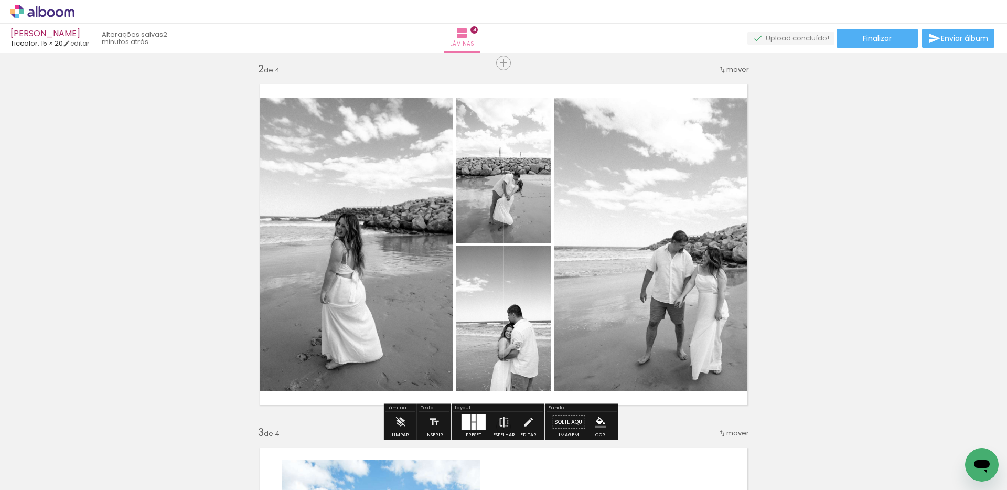
scroll to position [0, 0]
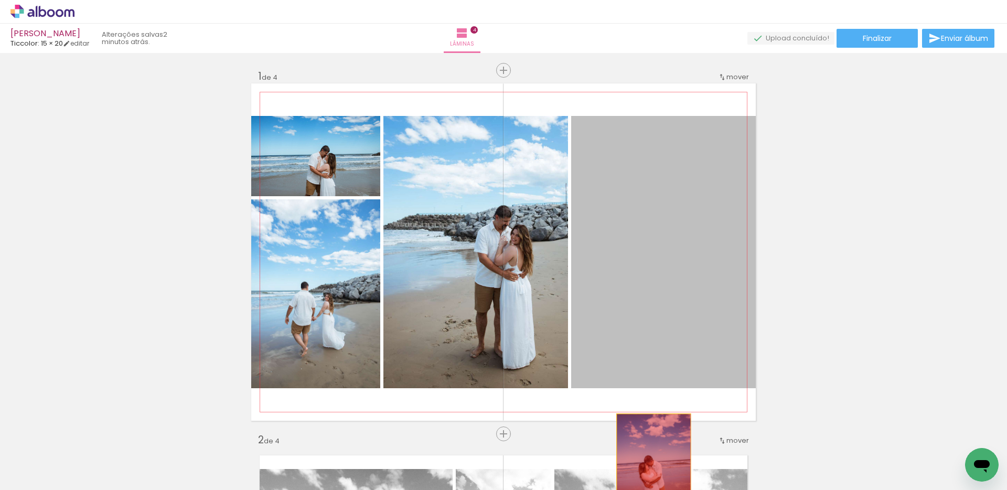
drag, startPoint x: 646, startPoint y: 215, endPoint x: 650, endPoint y: 467, distance: 251.9
click at [650, 468] on quentale-workspace at bounding box center [503, 245] width 1007 height 490
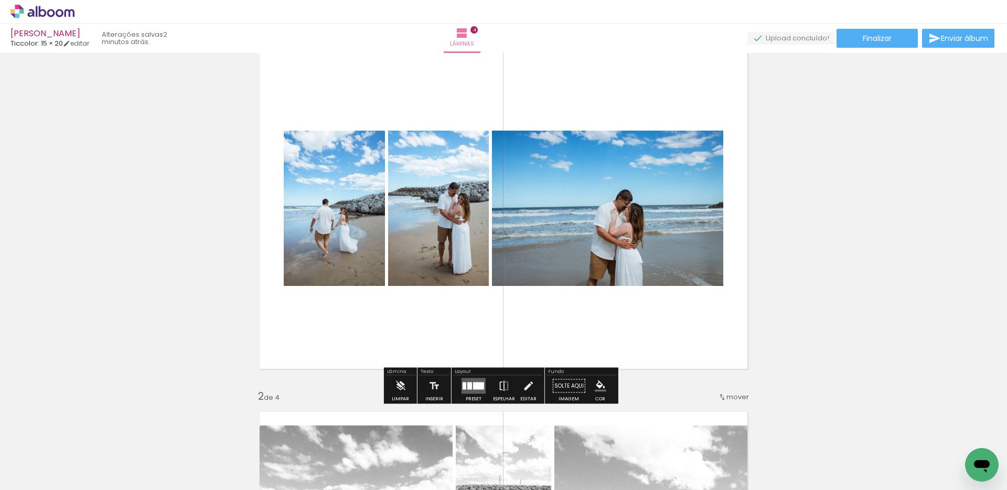
scroll to position [48, 0]
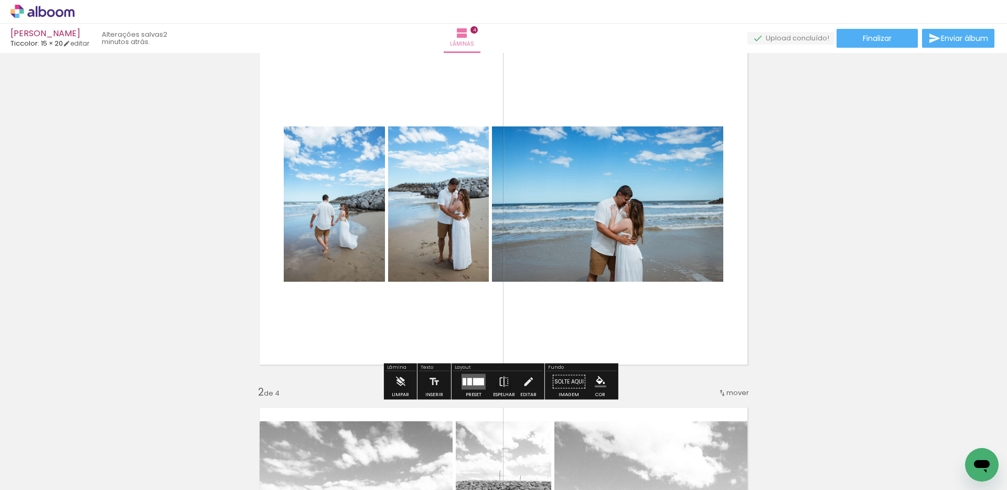
click at [476, 385] on quentale-layouter at bounding box center [474, 382] width 24 height 16
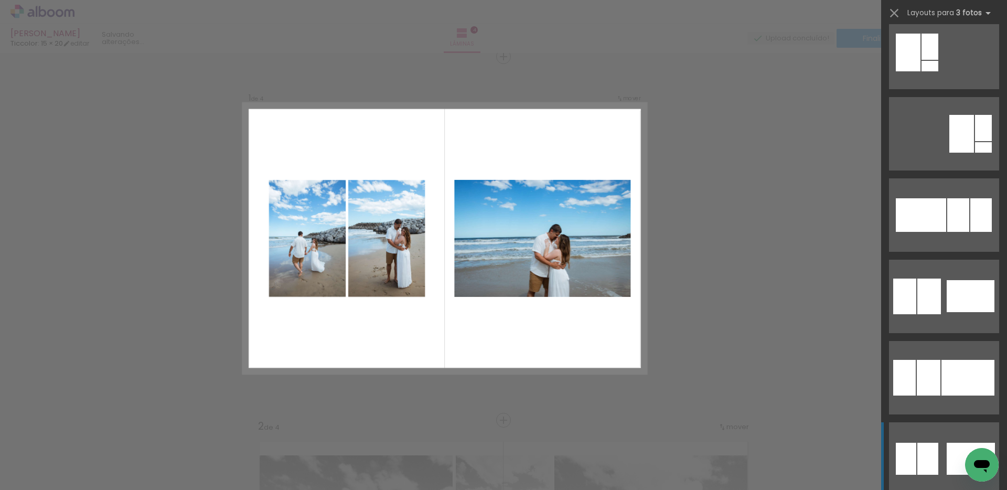
scroll to position [899, 0]
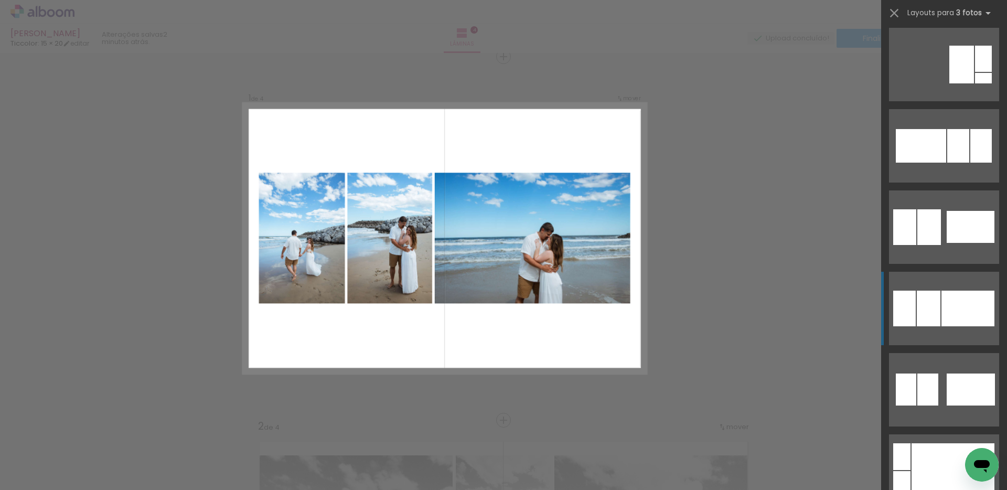
click at [945, 312] on div at bounding box center [968, 309] width 53 height 36
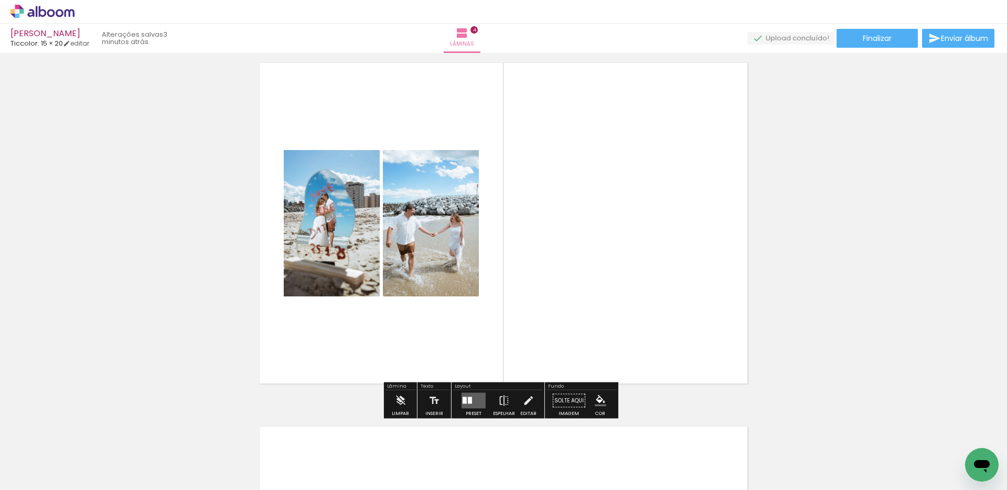
scroll to position [1124, 0]
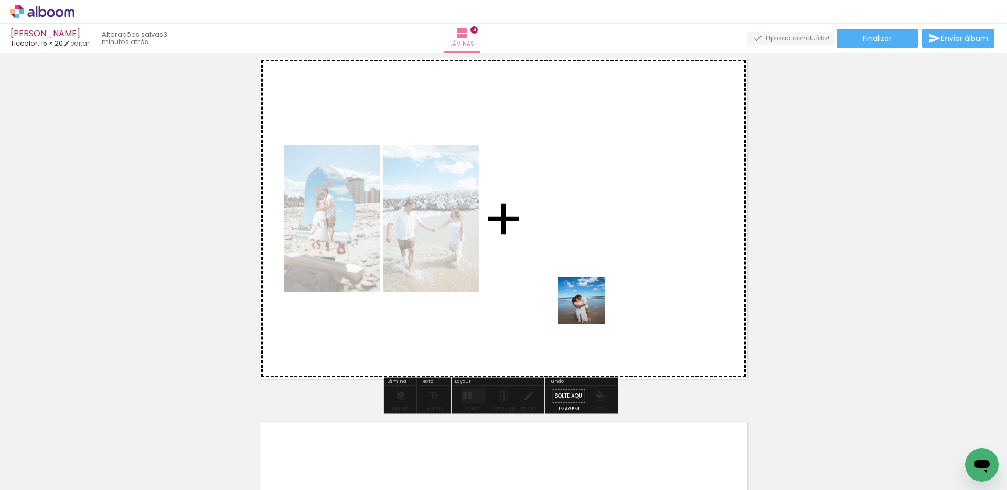
drag, startPoint x: 407, startPoint y: 472, endPoint x: 596, endPoint y: 294, distance: 259.5
click at [596, 294] on quentale-workspace at bounding box center [503, 245] width 1007 height 490
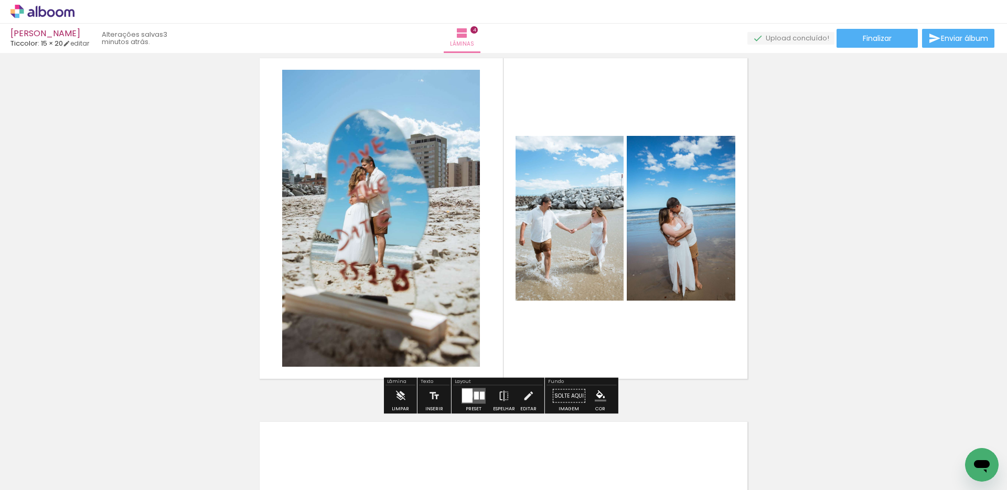
click at [466, 395] on div at bounding box center [467, 396] width 10 height 14
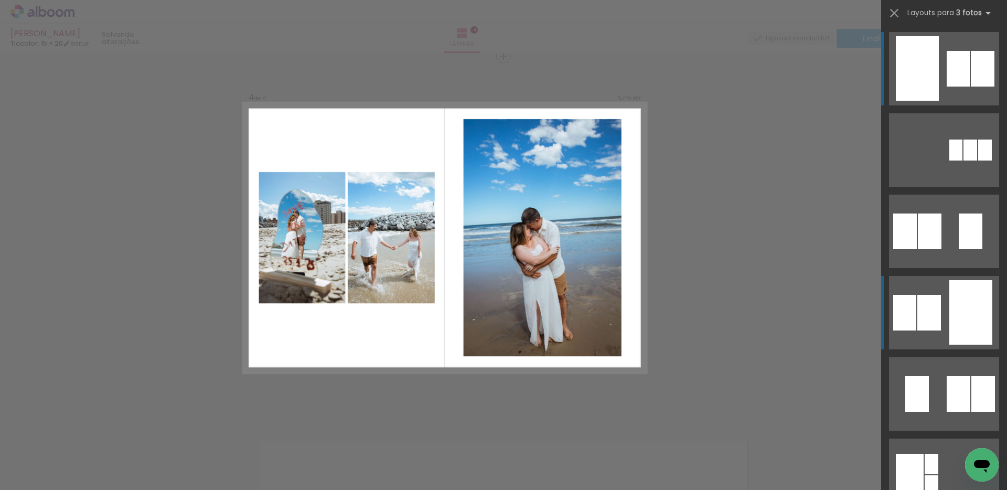
scroll to position [1104, 0]
click at [924, 330] on div at bounding box center [930, 313] width 24 height 36
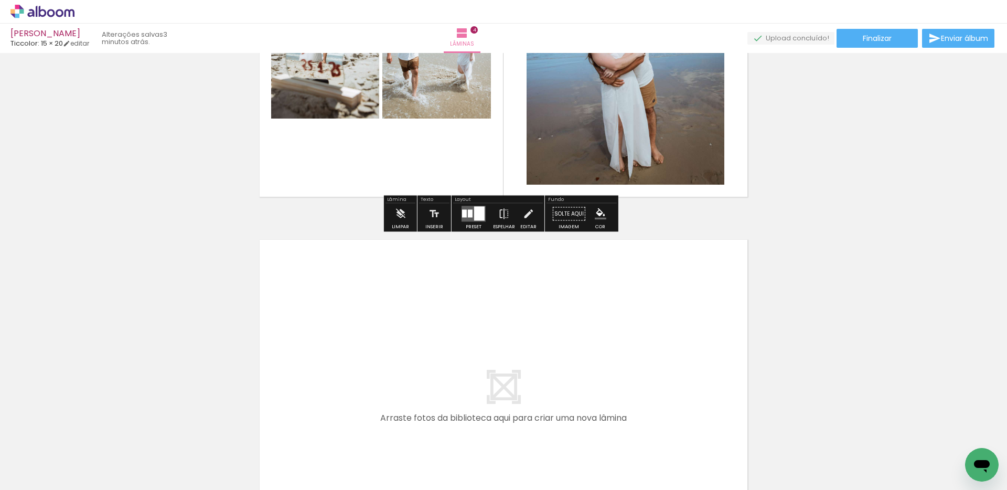
scroll to position [1317, 0]
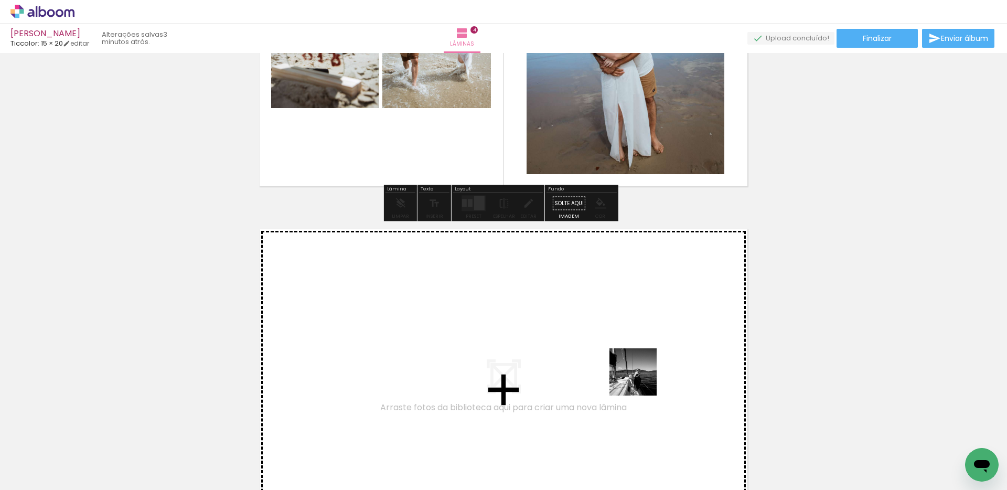
drag, startPoint x: 872, startPoint y: 470, endPoint x: 641, endPoint y: 380, distance: 248.4
click at [641, 380] on quentale-workspace at bounding box center [503, 245] width 1007 height 490
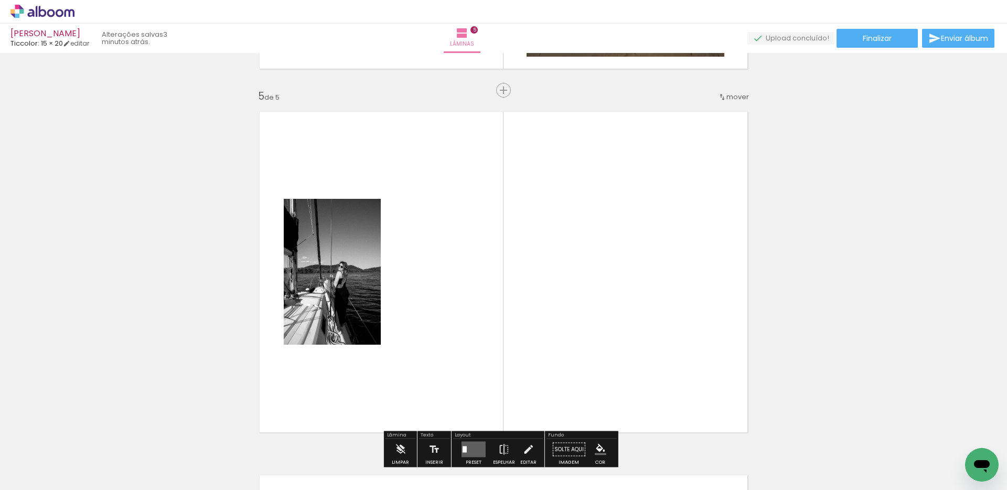
scroll to position [1468, 0]
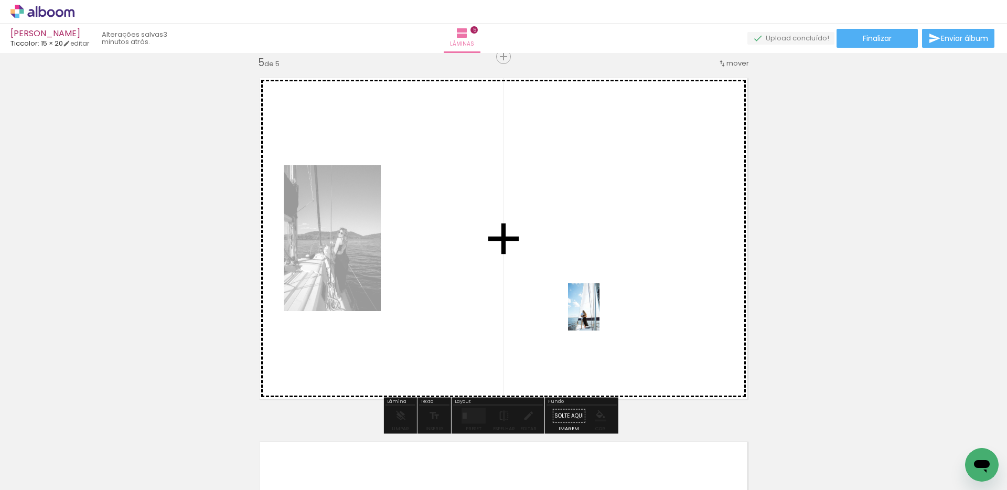
drag, startPoint x: 923, startPoint y: 464, endPoint x: 600, endPoint y: 315, distance: 356.1
click at [600, 315] on quentale-workspace at bounding box center [503, 245] width 1007 height 490
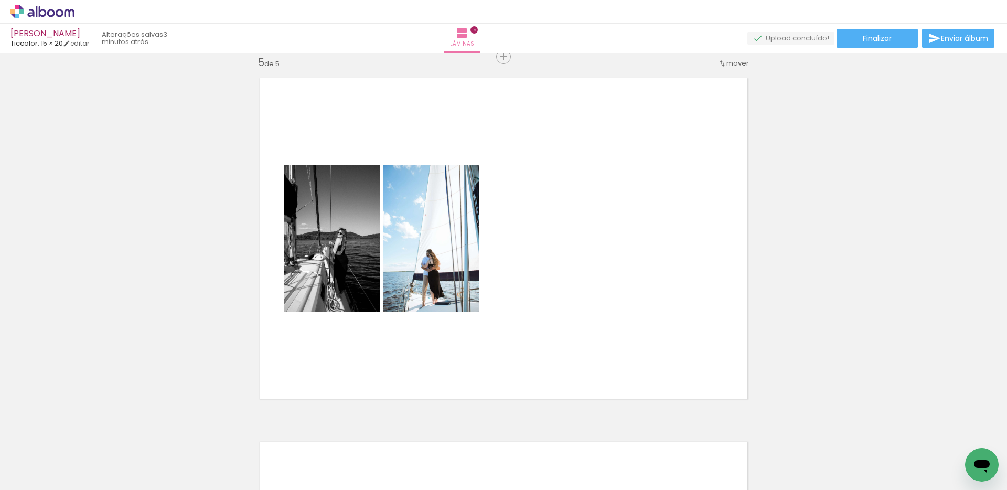
scroll to position [0, 468]
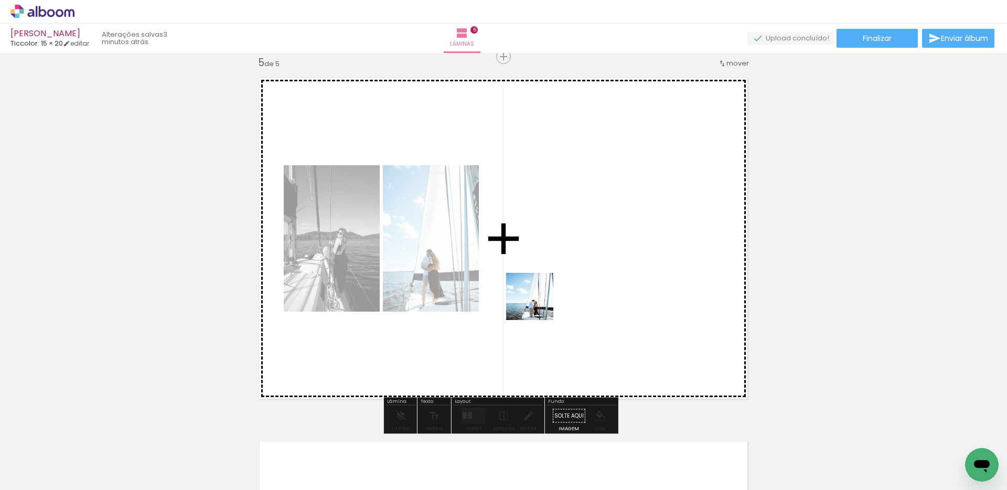
drag, startPoint x: 523, startPoint y: 456, endPoint x: 538, endPoint y: 301, distance: 156.1
click at [538, 301] on quentale-workspace at bounding box center [503, 245] width 1007 height 490
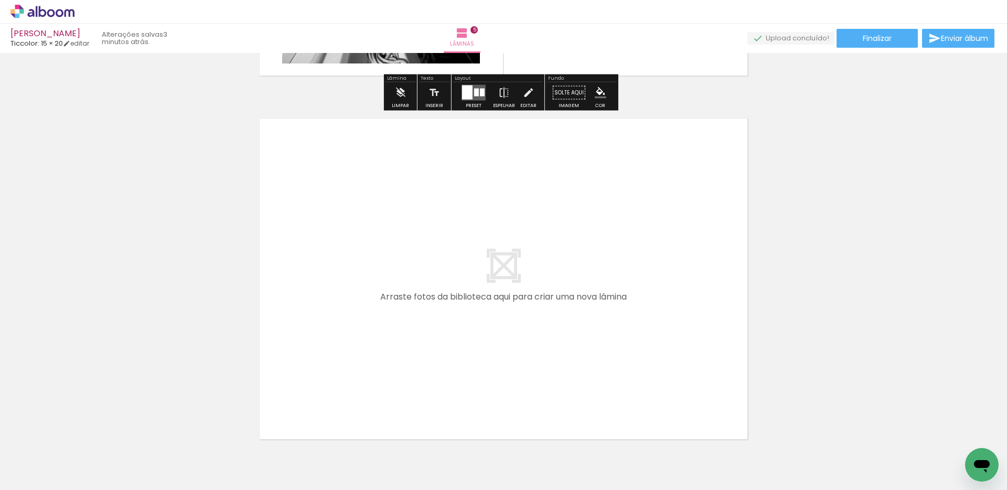
scroll to position [1851, 0]
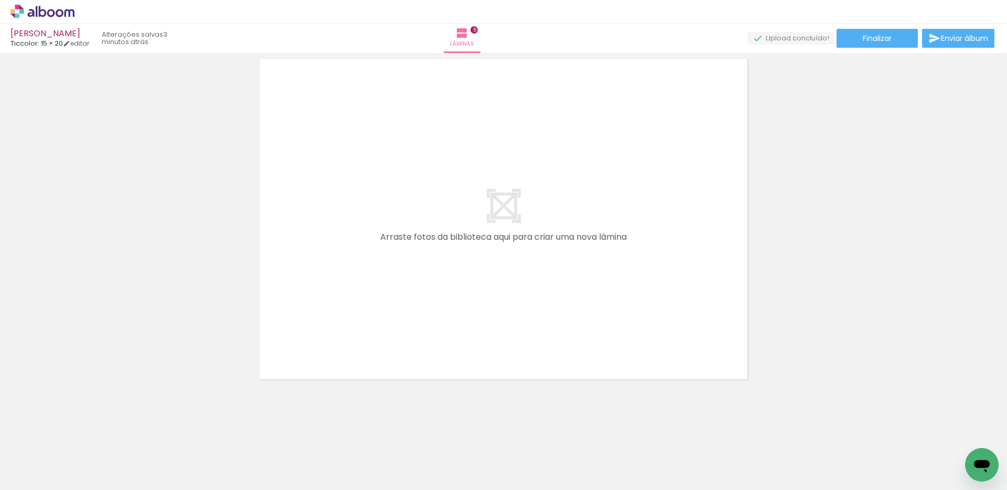
click at [49, 457] on input "Todas as fotos" at bounding box center [29, 458] width 40 height 9
click at [0, 0] on slot "Não utilizadas" at bounding box center [0, 0] width 0 height 0
type input "Não utilizadas"
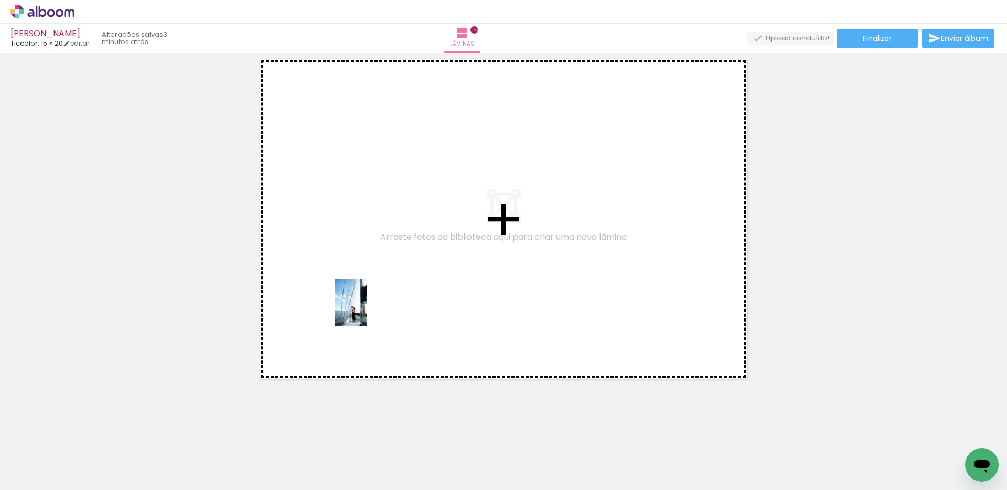
drag, startPoint x: 113, startPoint y: 464, endPoint x: 367, endPoint y: 311, distance: 296.1
click at [367, 311] on quentale-workspace at bounding box center [503, 245] width 1007 height 490
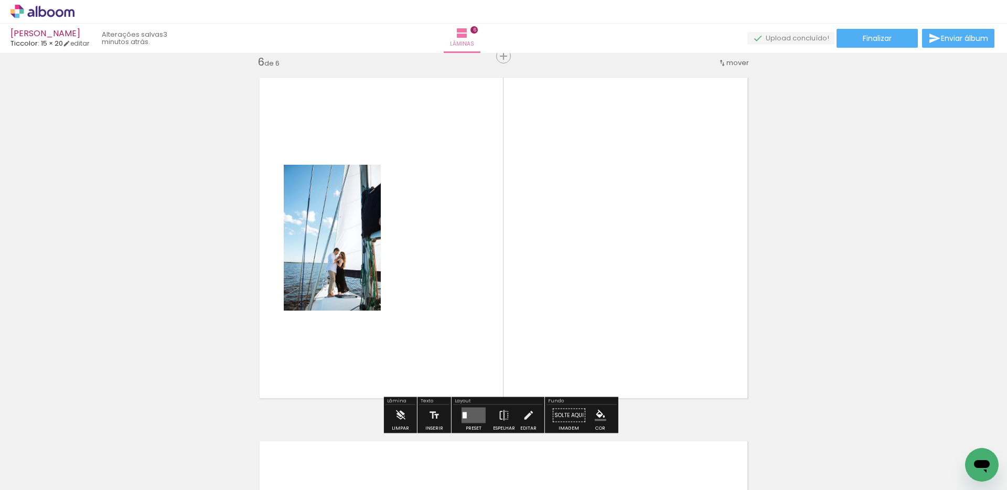
scroll to position [1832, 0]
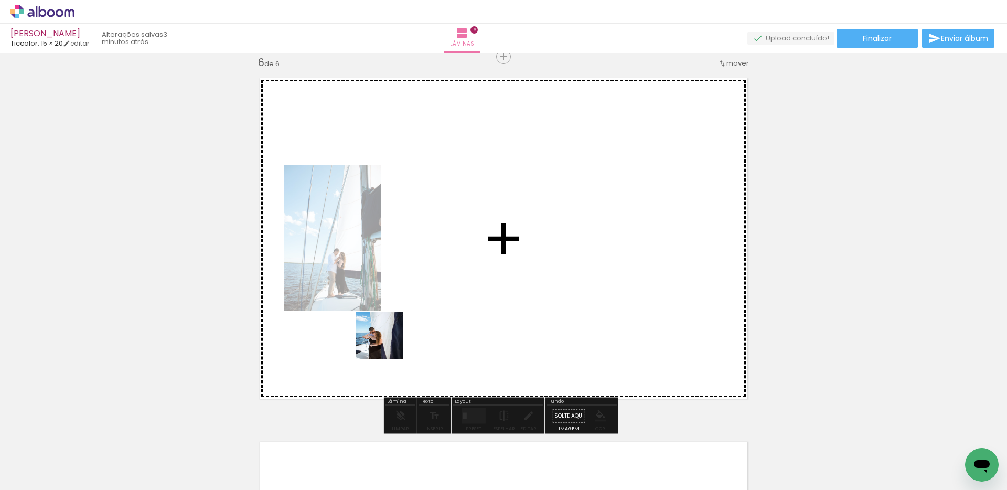
drag, startPoint x: 166, startPoint y: 469, endPoint x: 390, endPoint y: 340, distance: 257.8
click at [390, 340] on quentale-workspace at bounding box center [503, 245] width 1007 height 490
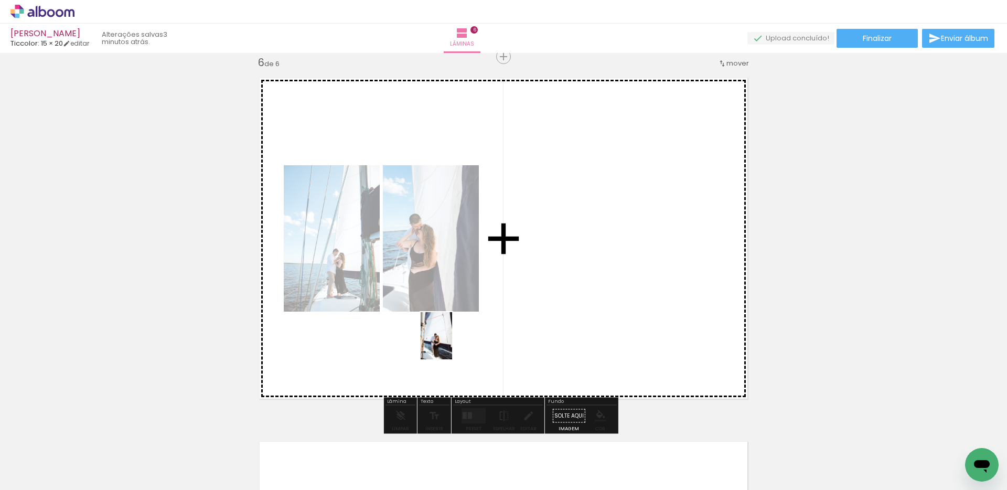
drag, startPoint x: 167, startPoint y: 468, endPoint x: 452, endPoint y: 344, distance: 310.7
click at [452, 344] on quentale-workspace at bounding box center [503, 245] width 1007 height 490
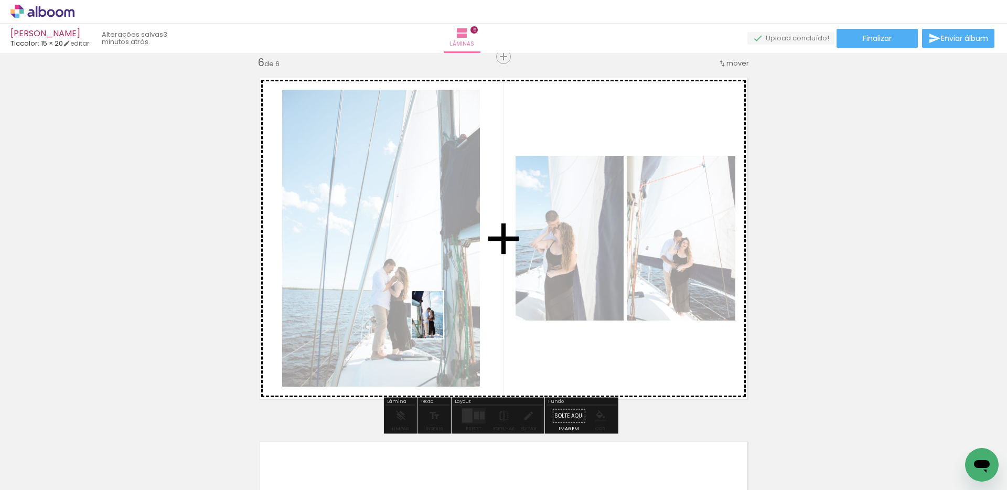
drag, startPoint x: 238, startPoint y: 465, endPoint x: 443, endPoint y: 323, distance: 250.3
click at [443, 323] on quentale-workspace at bounding box center [503, 245] width 1007 height 490
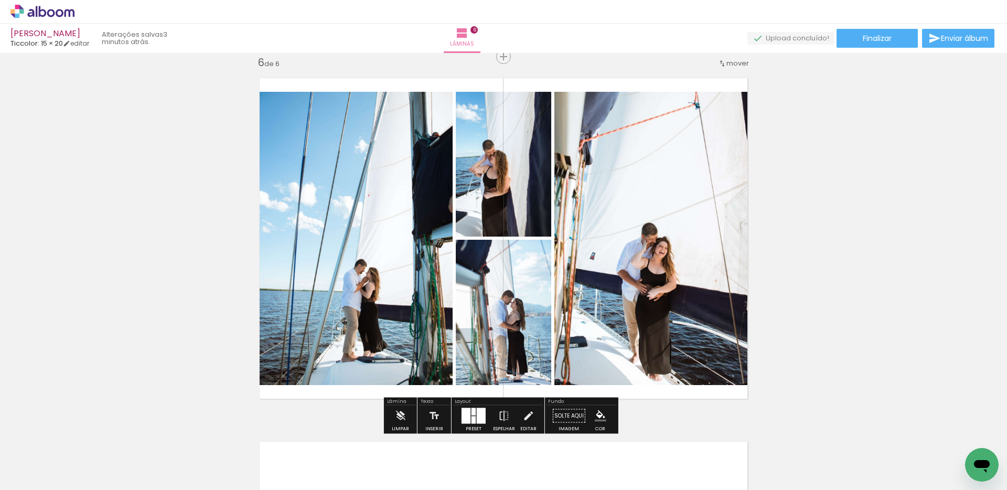
click at [466, 413] on div at bounding box center [466, 416] width 9 height 16
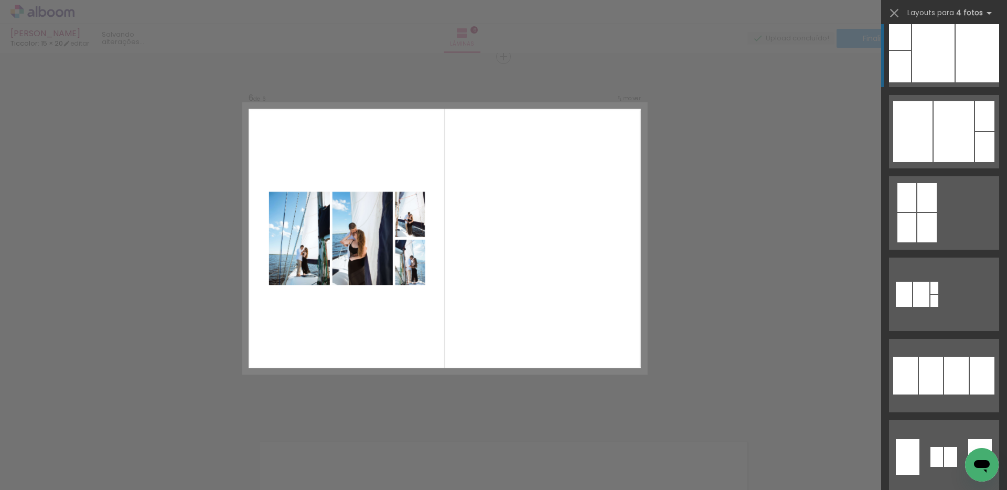
scroll to position [710, 0]
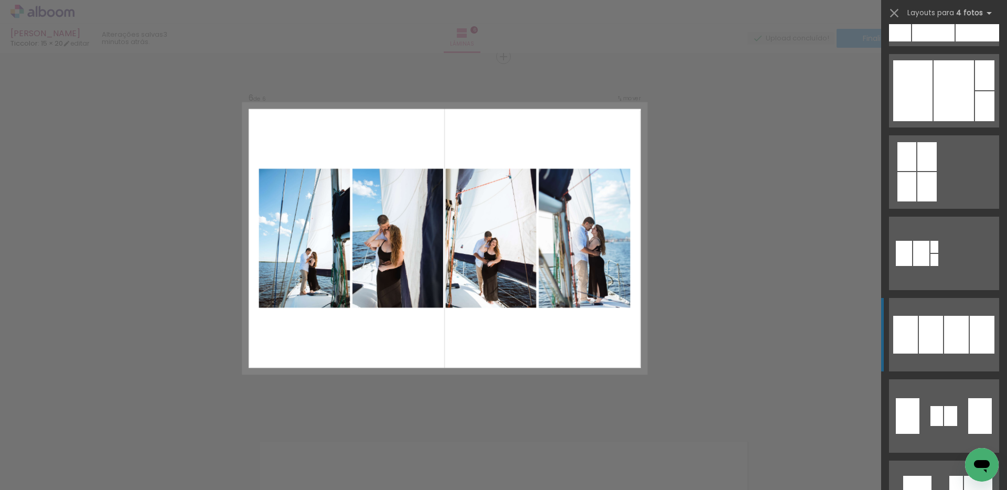
click at [950, 327] on div at bounding box center [956, 335] width 25 height 38
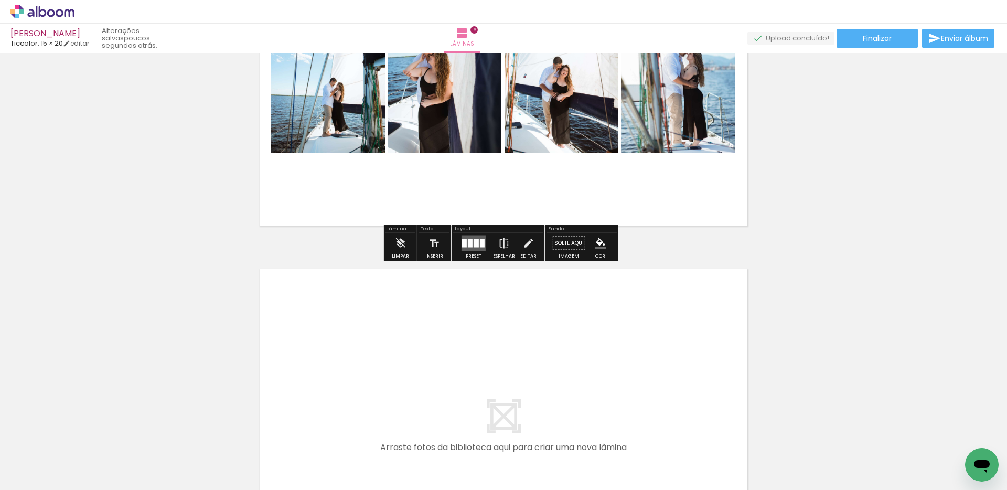
scroll to position [2014, 0]
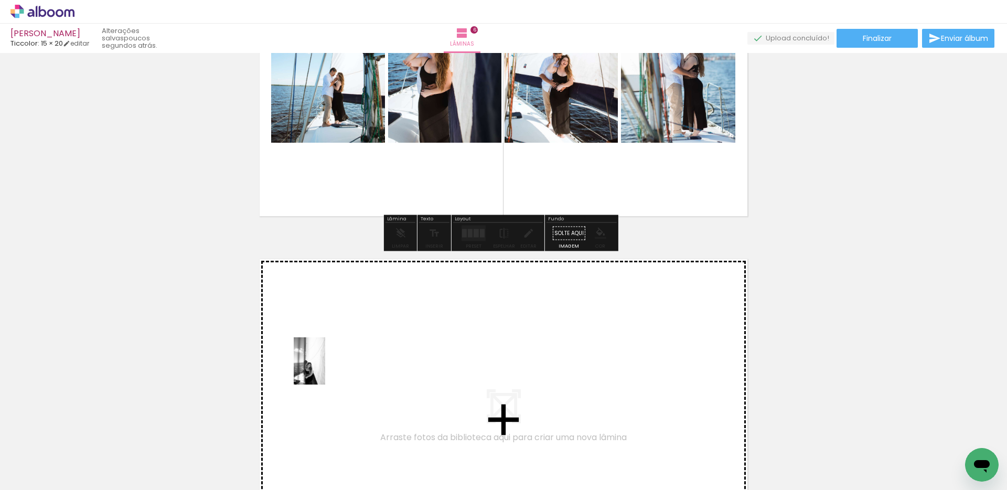
drag, startPoint x: 107, startPoint y: 470, endPoint x: 325, endPoint y: 369, distance: 240.9
click at [325, 369] on quentale-workspace at bounding box center [503, 245] width 1007 height 490
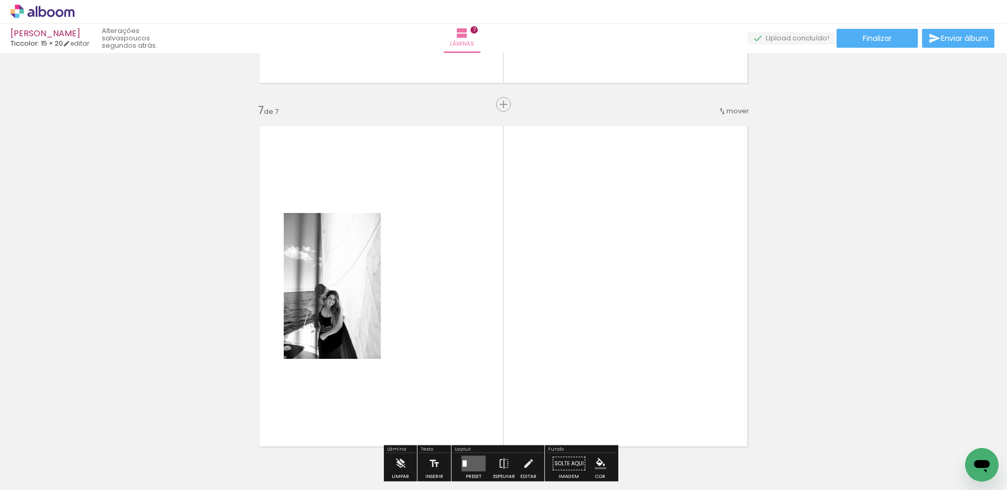
scroll to position [2195, 0]
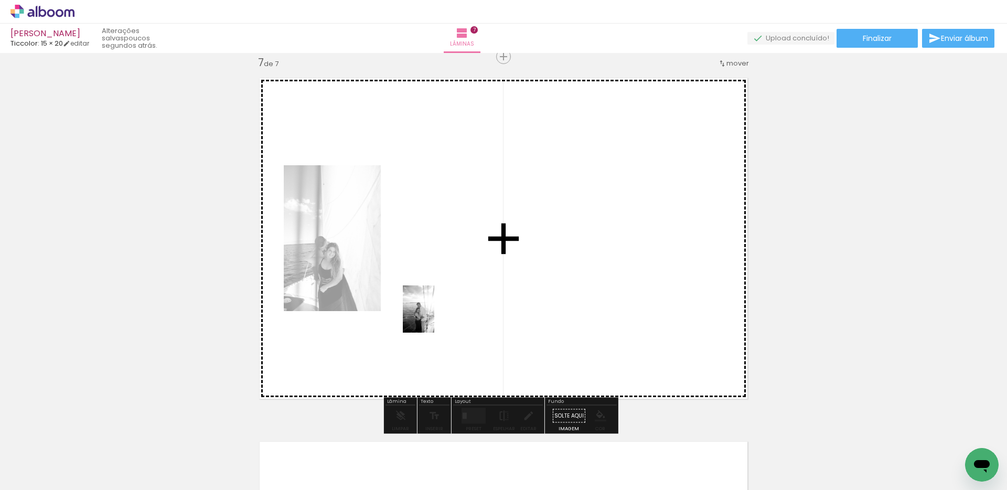
drag, startPoint x: 338, startPoint y: 471, endPoint x: 434, endPoint y: 317, distance: 181.5
click at [434, 317] on quentale-workspace at bounding box center [503, 245] width 1007 height 490
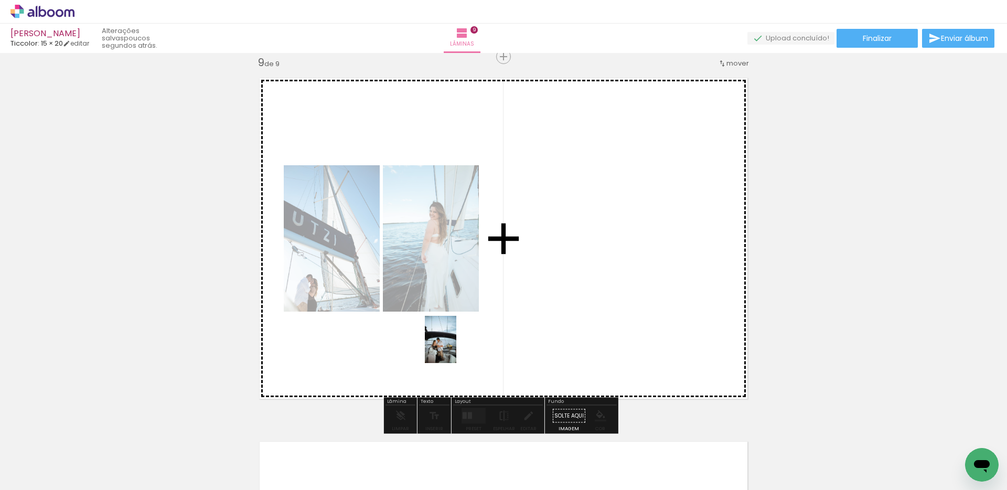
click at [456, 347] on quentale-workspace at bounding box center [503, 245] width 1007 height 490
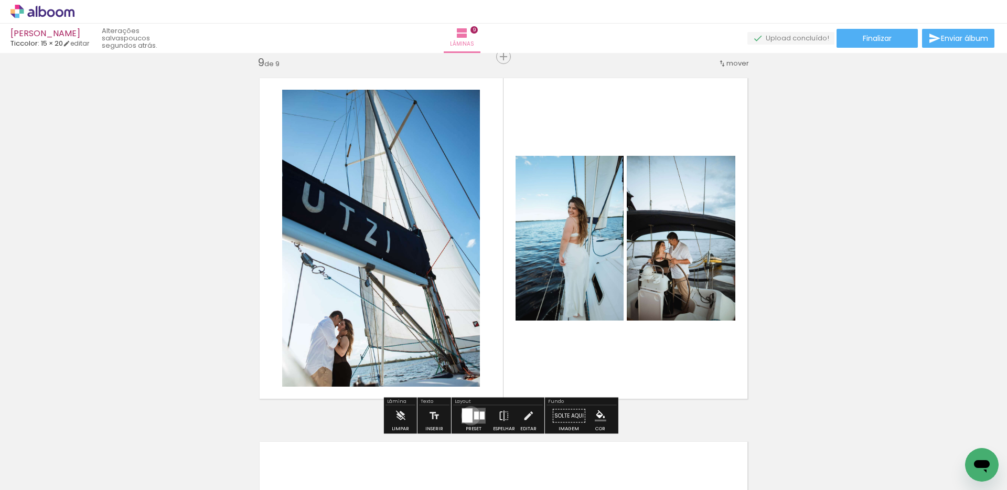
click at [469, 416] on div at bounding box center [467, 416] width 10 height 14
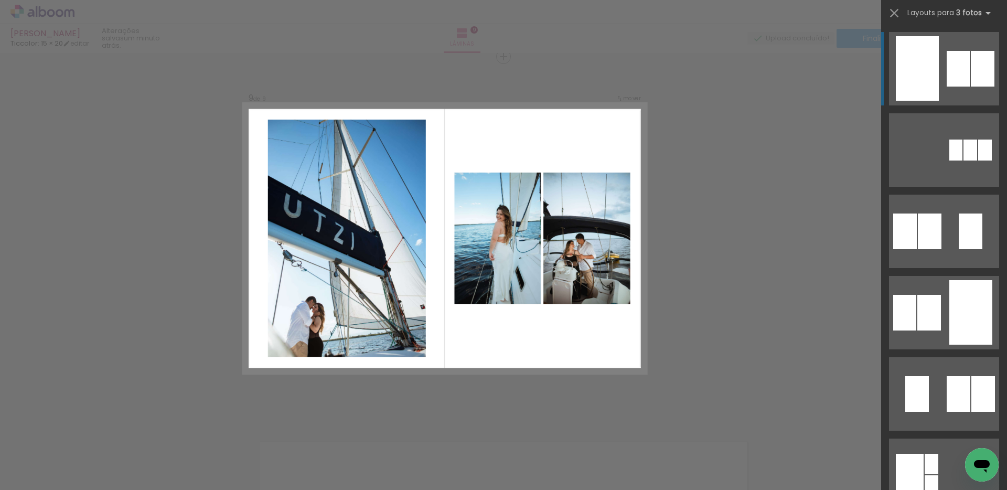
click at [962, 71] on div at bounding box center [958, 69] width 23 height 36
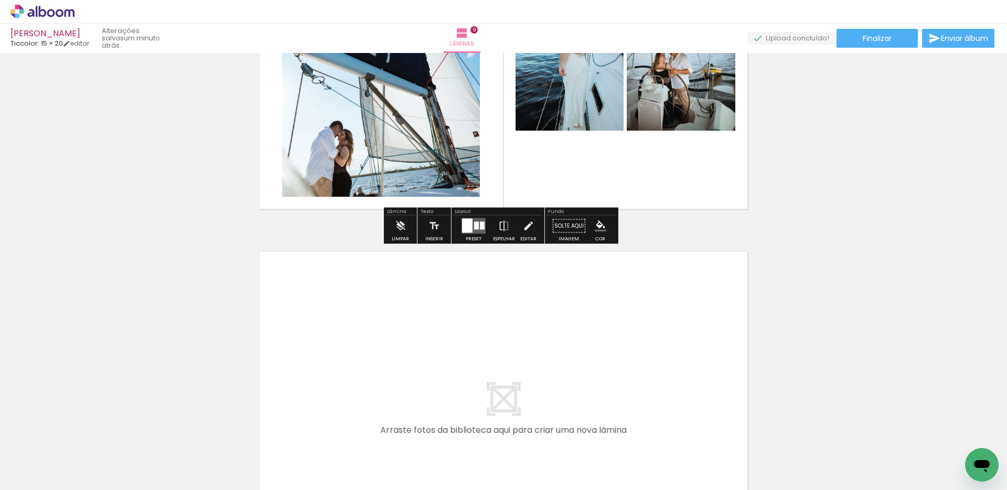
scroll to position [3295, 0]
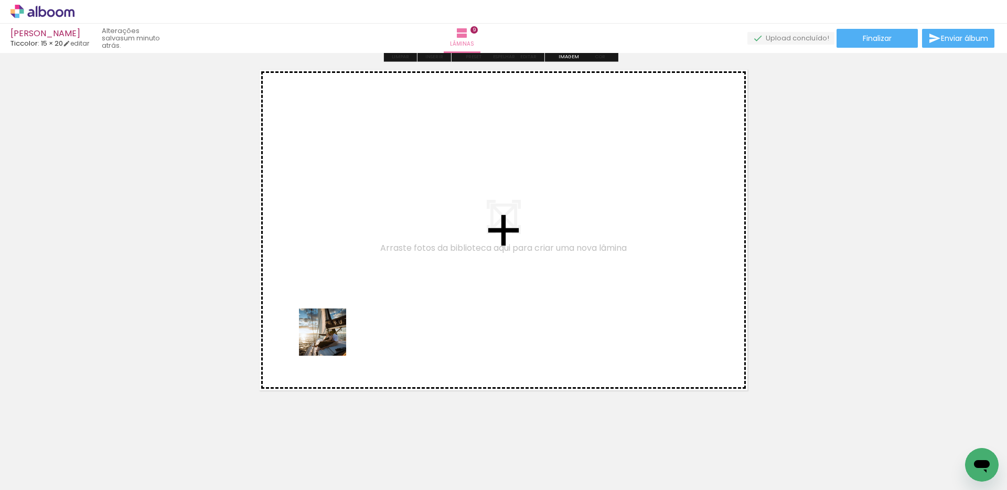
drag, startPoint x: 99, startPoint y: 458, endPoint x: 331, endPoint y: 339, distance: 260.5
click at [331, 339] on quentale-workspace at bounding box center [503, 245] width 1007 height 490
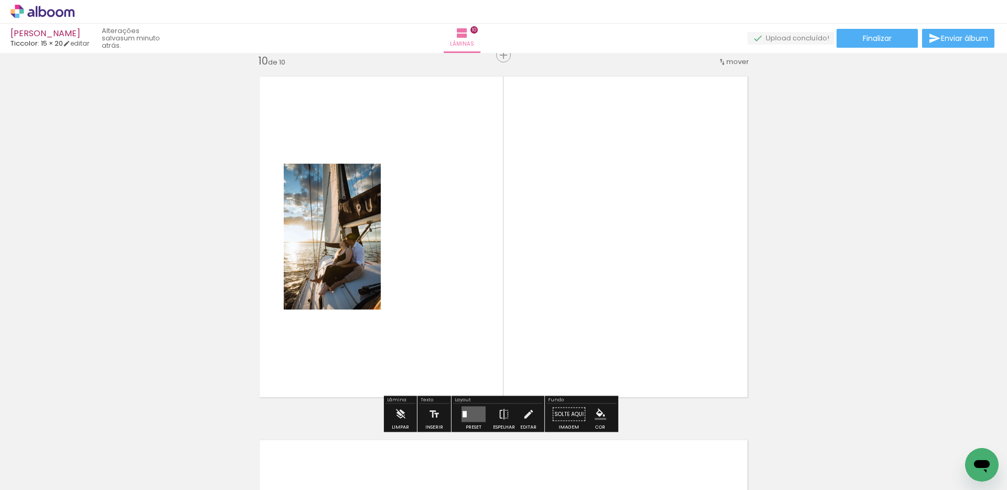
scroll to position [3286, 0]
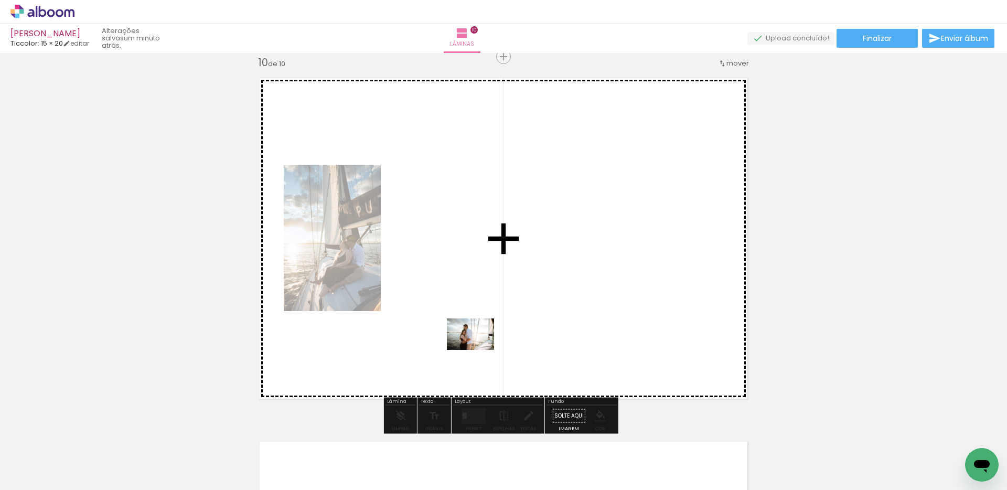
drag, startPoint x: 122, startPoint y: 464, endPoint x: 479, endPoint y: 350, distance: 374.0
click at [479, 350] on quentale-workspace at bounding box center [503, 245] width 1007 height 490
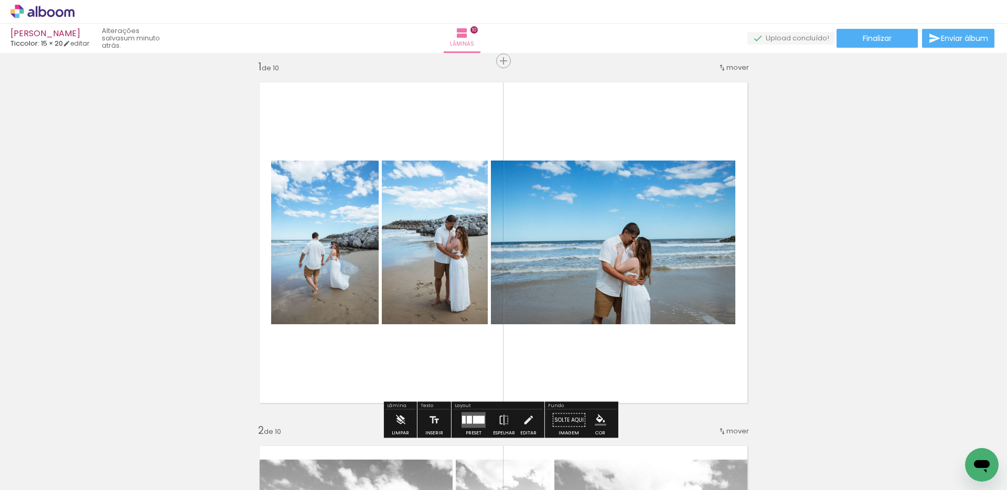
scroll to position [33, 0]
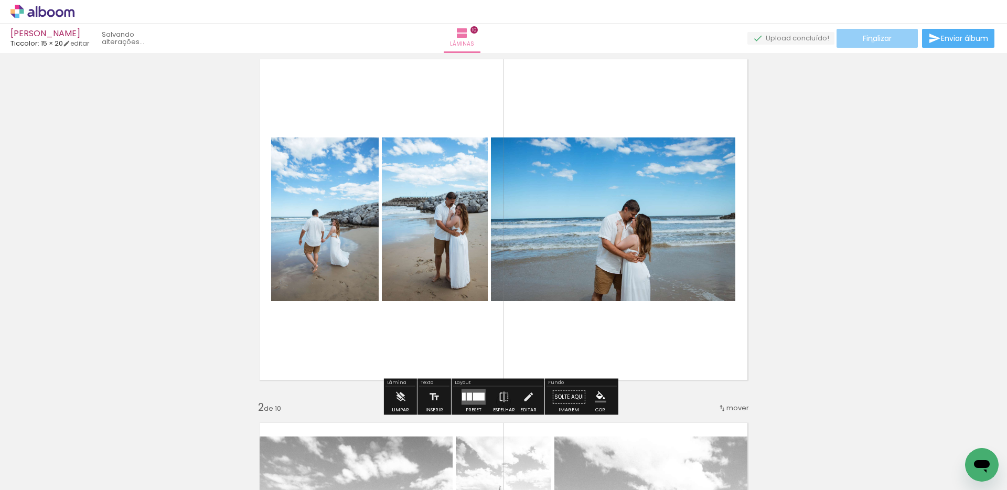
click at [869, 41] on span "Finalizar" at bounding box center [877, 38] width 29 height 7
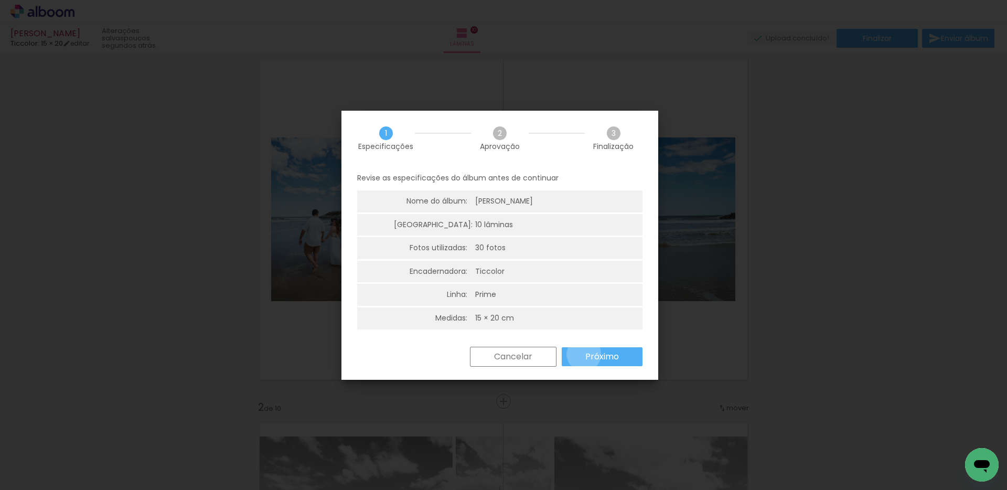
click at [584, 354] on paper-button "Próximo" at bounding box center [602, 356] width 81 height 19
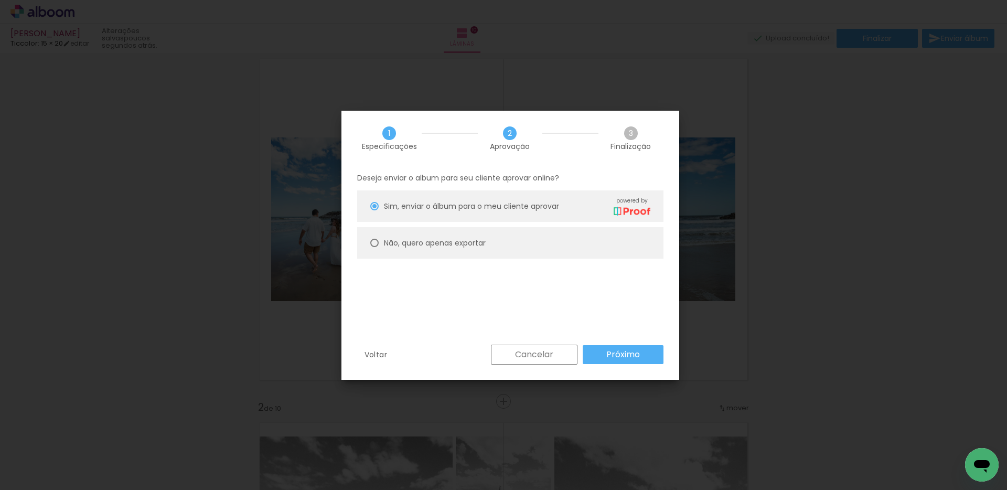
click at [593, 357] on paper-button "Próximo" at bounding box center [623, 354] width 81 height 19
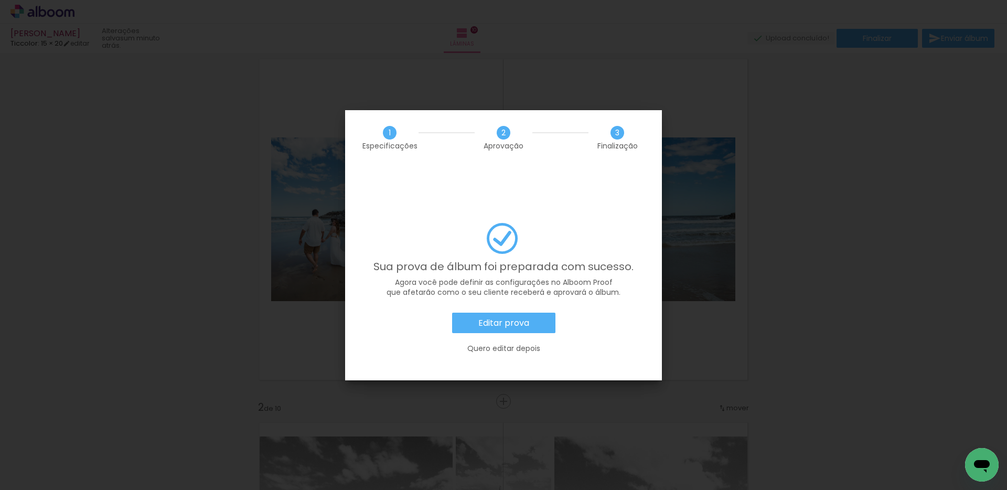
click at [0, 0] on slot "Editar prova" at bounding box center [0, 0] width 0 height 0
